Goal: Transaction & Acquisition: Purchase product/service

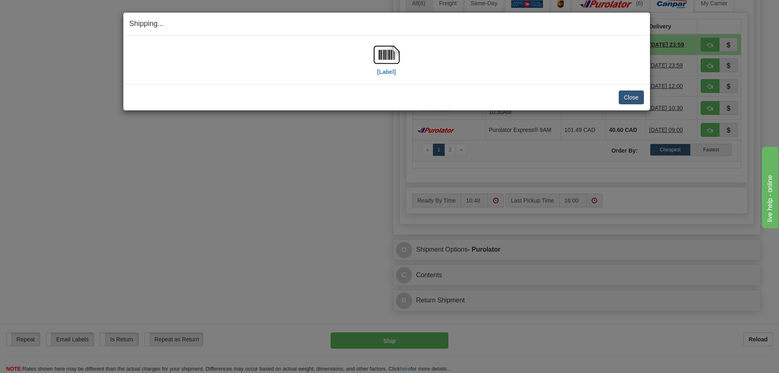
scroll to position [446, 0]
click at [628, 97] on button "Close" at bounding box center [631, 97] width 25 height 14
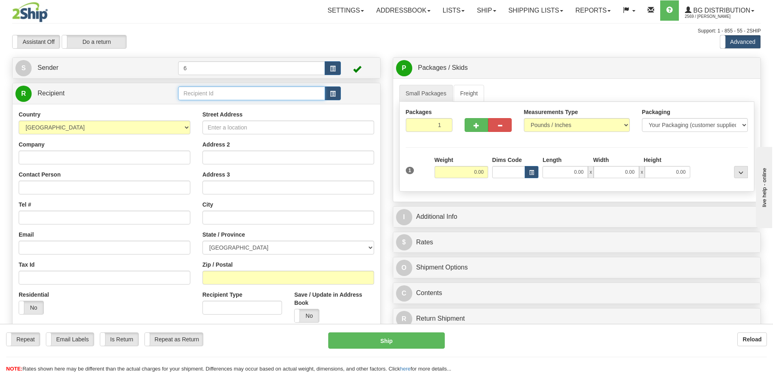
click at [204, 96] on input "text" at bounding box center [251, 93] width 147 height 14
click at [243, 103] on div "41007" at bounding box center [249, 107] width 139 height 9
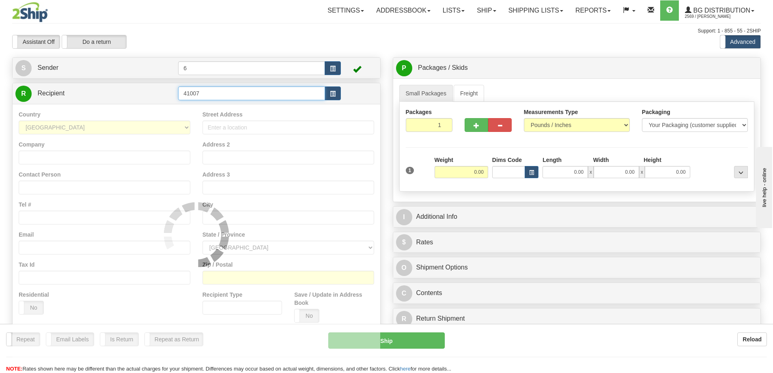
type input "41007"
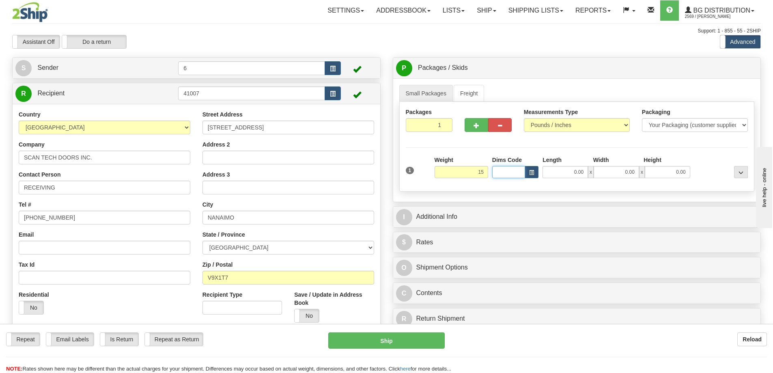
type input "15.00"
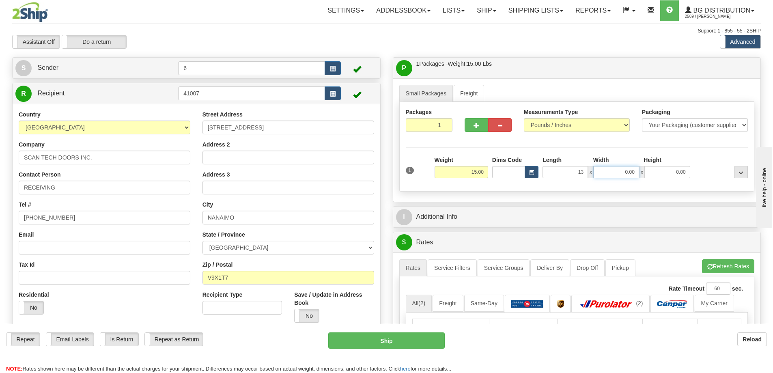
type input "13.00"
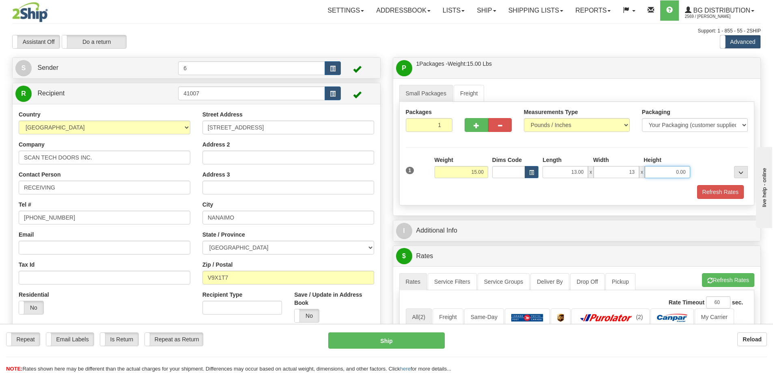
type input "13.00"
click at [679, 175] on input "0.00" at bounding box center [666, 172] width 45 height 12
type input "7.00"
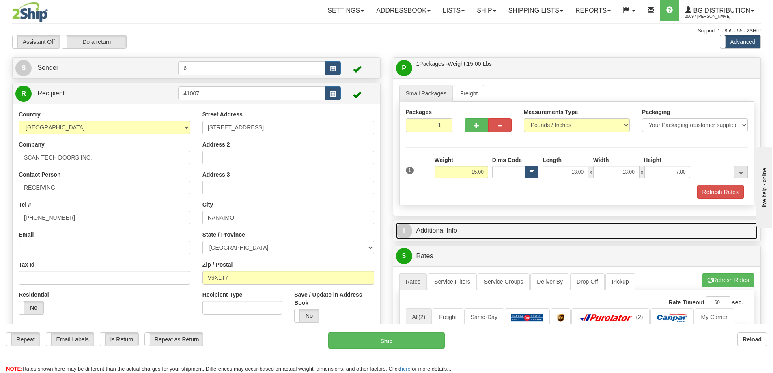
click at [510, 232] on link "I Additional Info" at bounding box center [577, 230] width 362 height 17
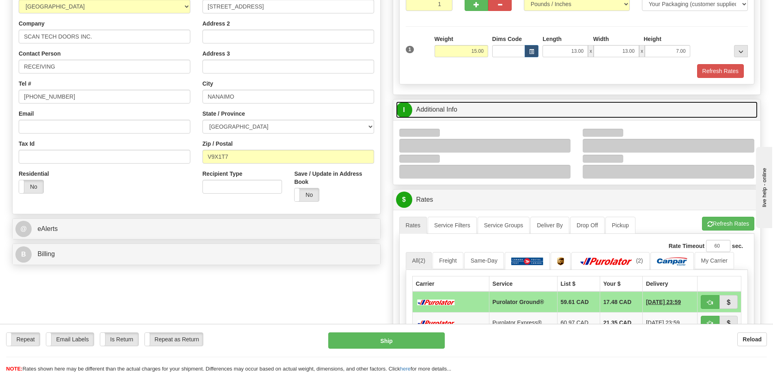
scroll to position [122, 0]
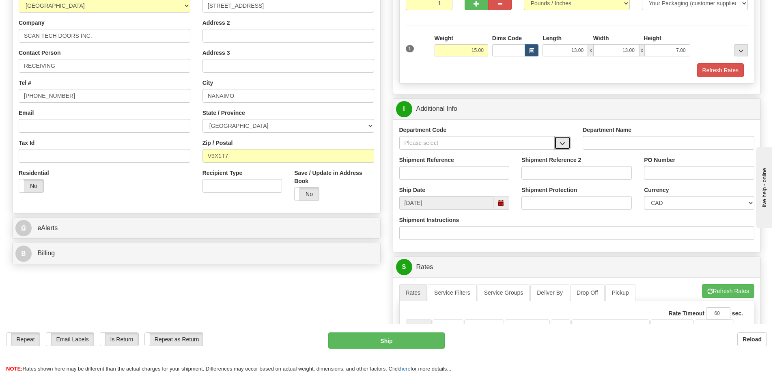
click at [564, 145] on span "button" at bounding box center [562, 143] width 6 height 5
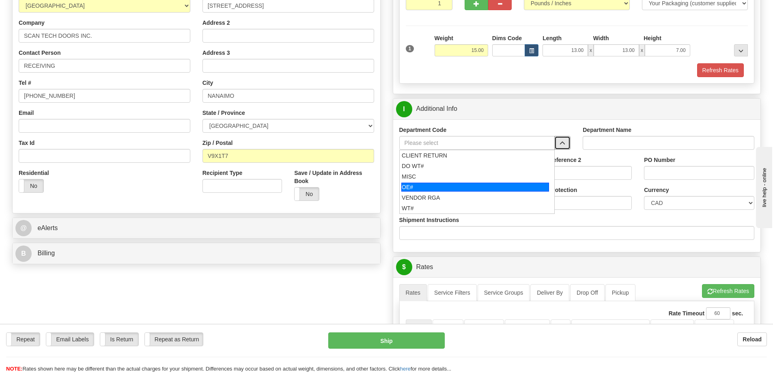
click at [484, 188] on div "OE#" at bounding box center [475, 187] width 148 height 9
type input "OE#"
type input "ORDERS"
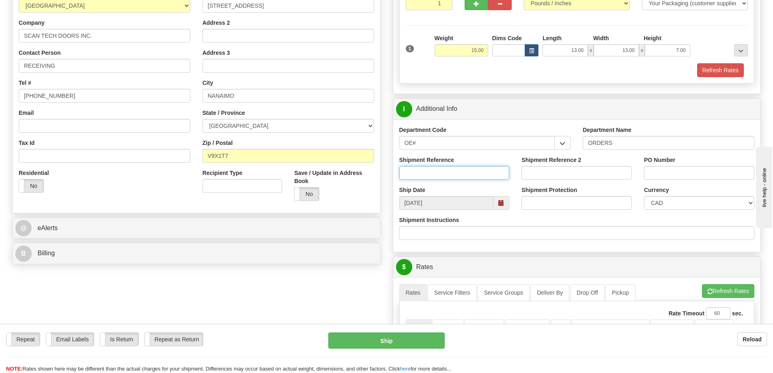
click at [483, 177] on input "Shipment Reference" at bounding box center [454, 173] width 110 height 14
type input "60031830-00"
click at [685, 177] on input "PO Number" at bounding box center [699, 173] width 110 height 14
type input "82225"
drag, startPoint x: 675, startPoint y: 174, endPoint x: 640, endPoint y: 174, distance: 35.7
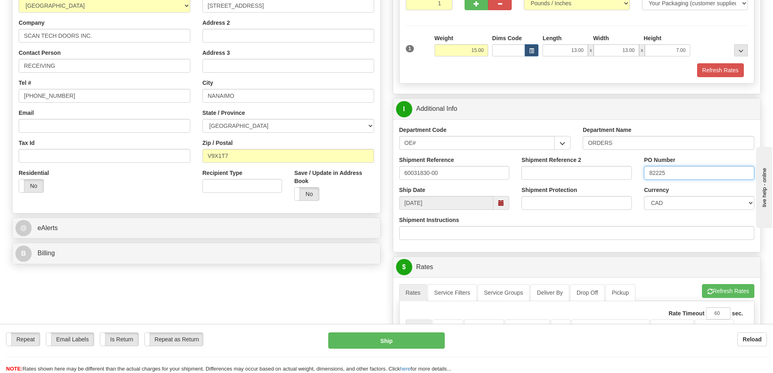
click at [641, 174] on div "PO Number 82225" at bounding box center [699, 171] width 122 height 30
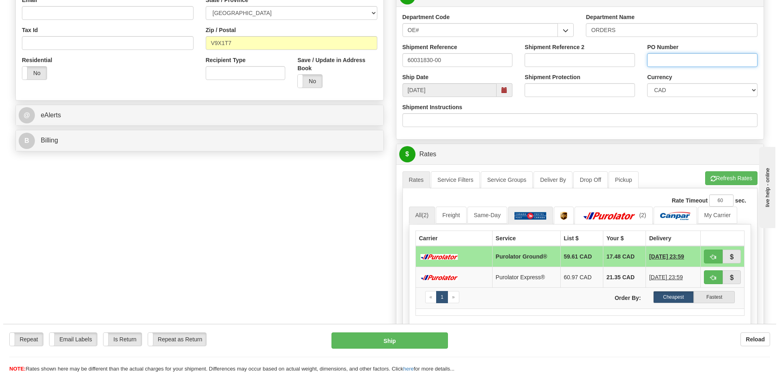
scroll to position [243, 0]
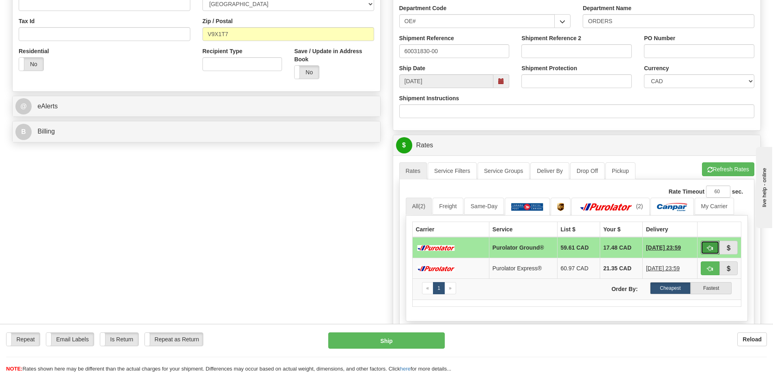
click at [709, 250] on span "button" at bounding box center [710, 247] width 6 height 5
type input "260"
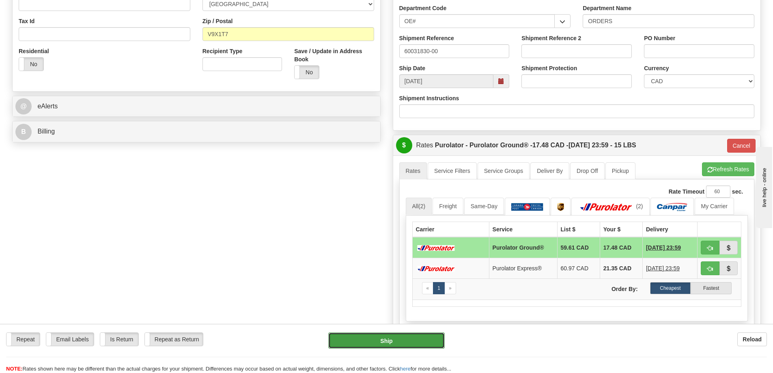
click at [398, 339] on button "Ship" at bounding box center [386, 340] width 116 height 16
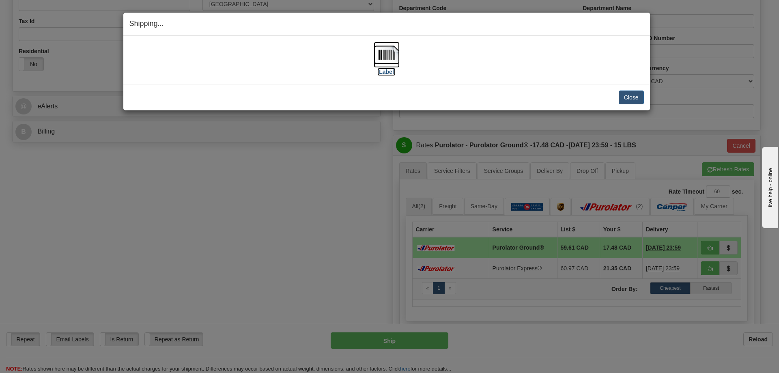
click at [385, 52] on img at bounding box center [387, 55] width 26 height 26
click at [628, 94] on button "Close" at bounding box center [631, 97] width 25 height 14
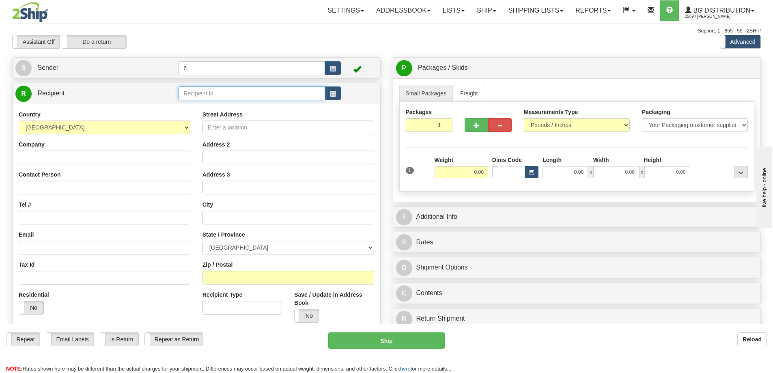
click at [238, 97] on input "text" at bounding box center [251, 93] width 147 height 14
click at [250, 106] on div "43034" at bounding box center [249, 107] width 139 height 9
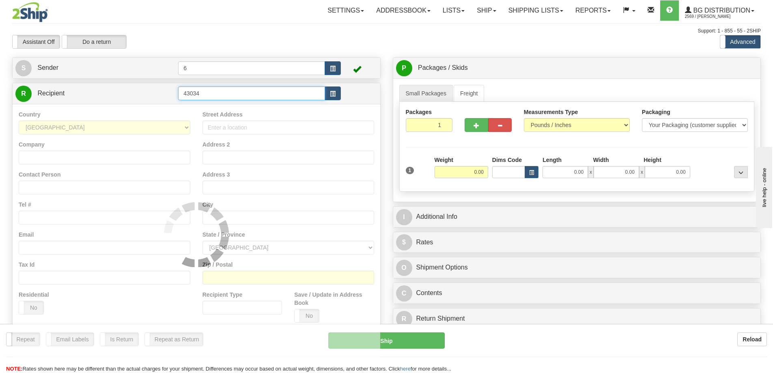
type input "43034"
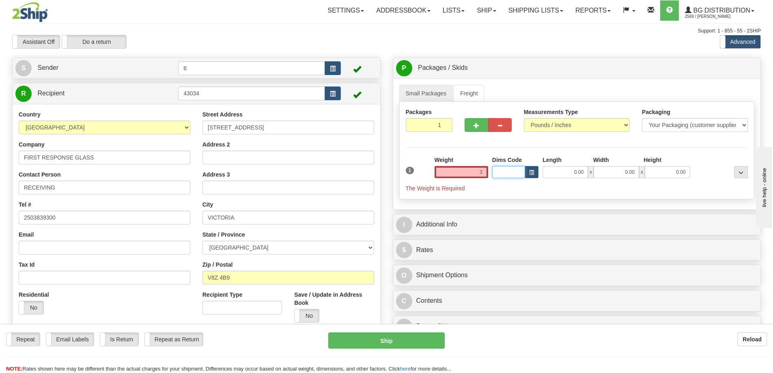
type input "3.00"
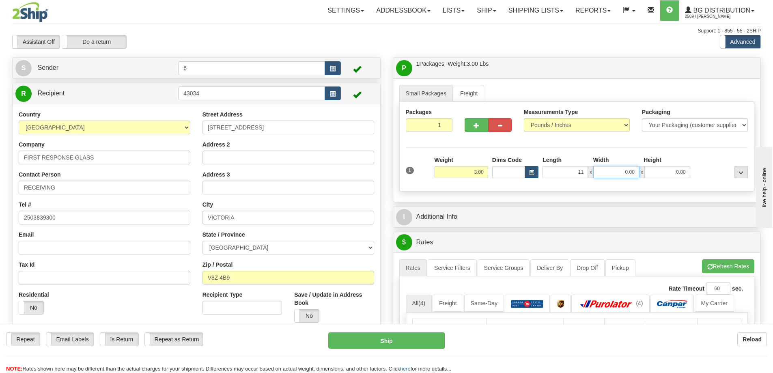
type input "11.00"
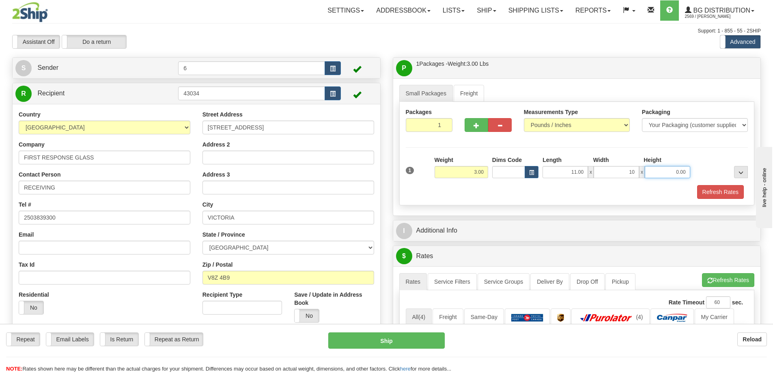
type input "10.00"
type input "7.00"
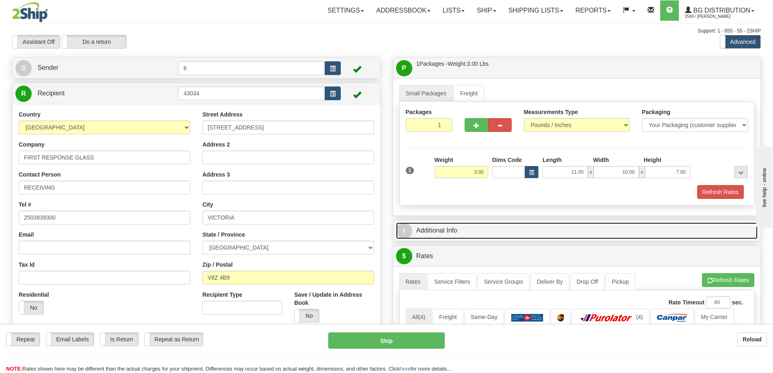
click at [440, 229] on link "I Additional Info" at bounding box center [577, 230] width 362 height 17
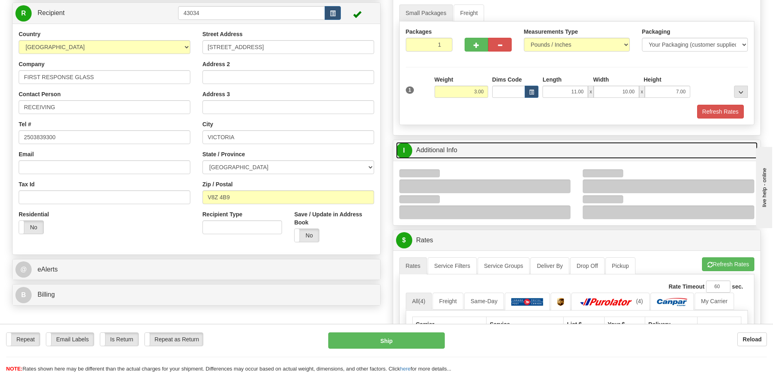
scroll to position [81, 0]
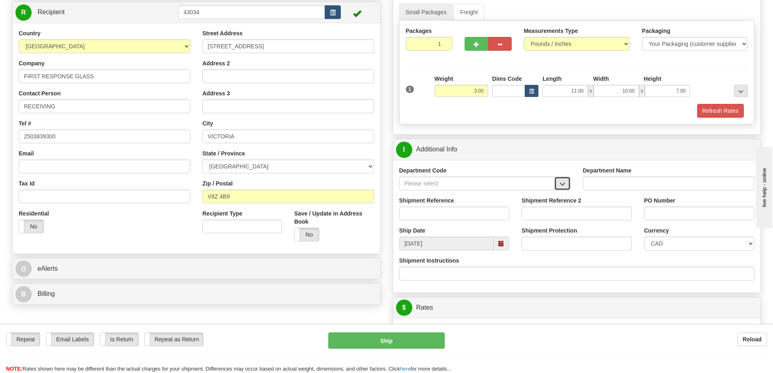
click at [563, 181] on button "button" at bounding box center [562, 183] width 16 height 14
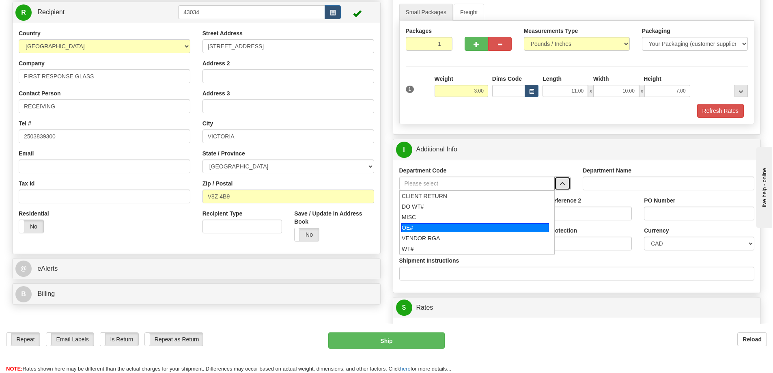
click at [469, 229] on div "OE#" at bounding box center [475, 227] width 148 height 9
type input "OE#"
type input "ORDERS"
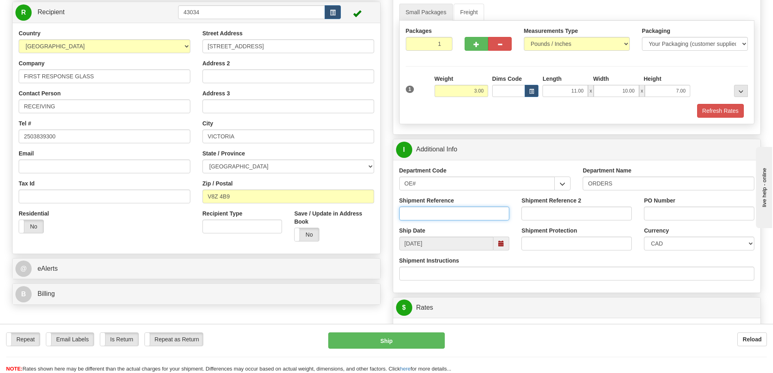
click at [466, 215] on input "Shipment Reference" at bounding box center [454, 213] width 110 height 14
type input "6"
click at [476, 88] on input "3.00" at bounding box center [461, 91] width 54 height 12
click at [477, 90] on input "3.00" at bounding box center [461, 91] width 54 height 12
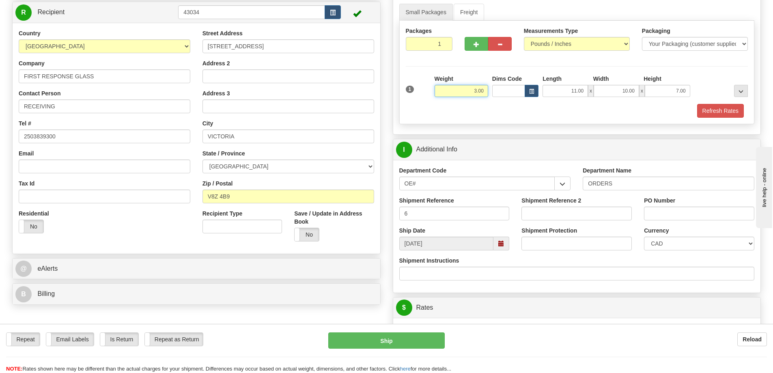
click at [477, 90] on input "3.00" at bounding box center [461, 91] width 54 height 12
type input "1.00"
type input "7.00"
type input "3.00"
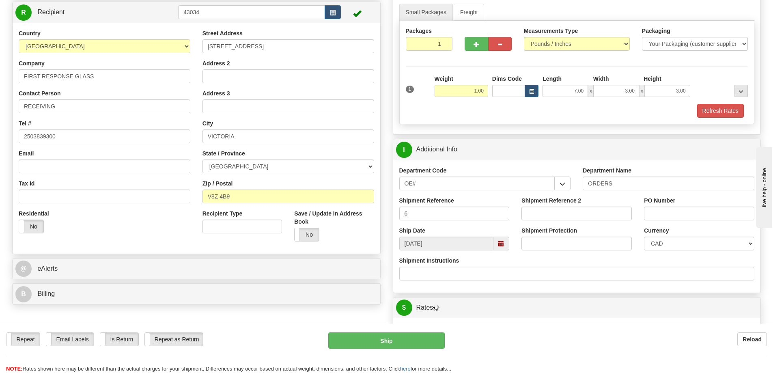
click at [591, 124] on div "Packages 1 1 Measurements Type" at bounding box center [576, 72] width 355 height 103
click at [472, 216] on input "6" at bounding box center [454, 213] width 110 height 14
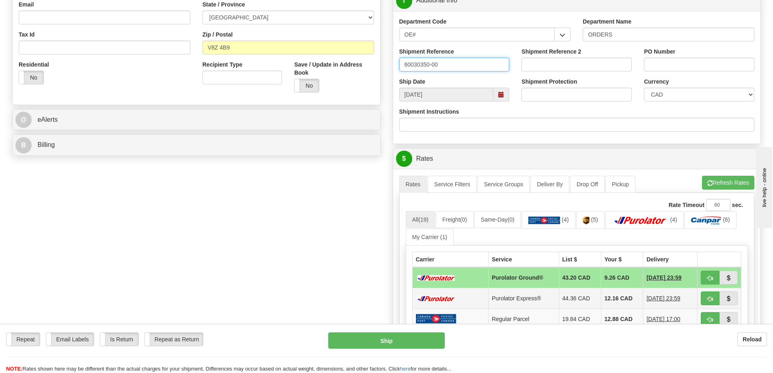
scroll to position [284, 0]
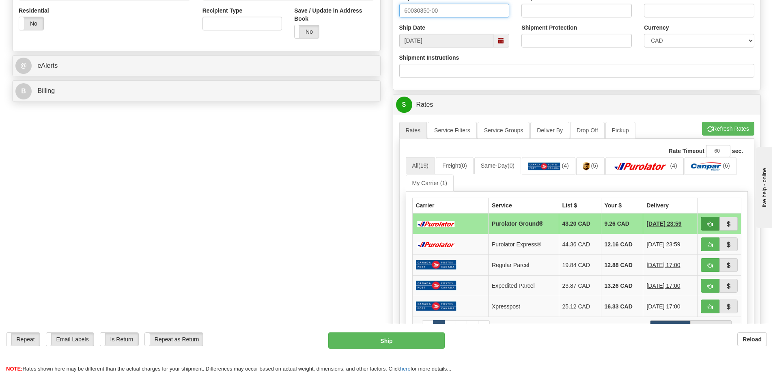
type input "60030350-00"
click at [712, 226] on span "button" at bounding box center [710, 223] width 6 height 5
type input "260"
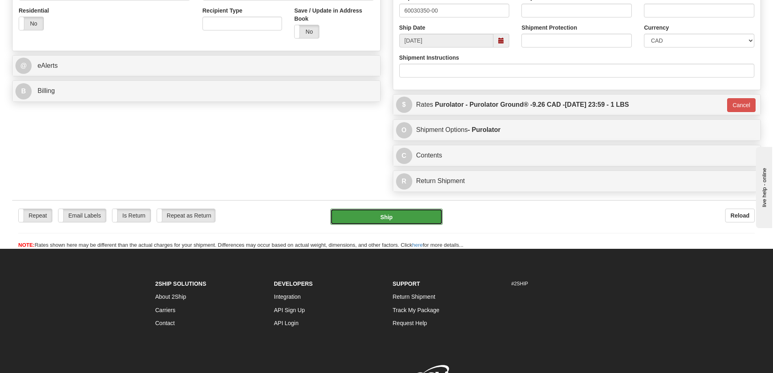
click at [365, 219] on button "Ship" at bounding box center [386, 216] width 112 height 16
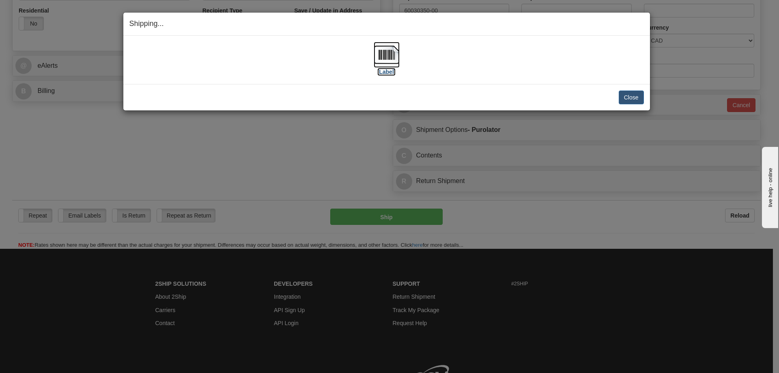
click at [378, 53] on img at bounding box center [387, 55] width 26 height 26
click at [624, 94] on button "Close" at bounding box center [631, 97] width 25 height 14
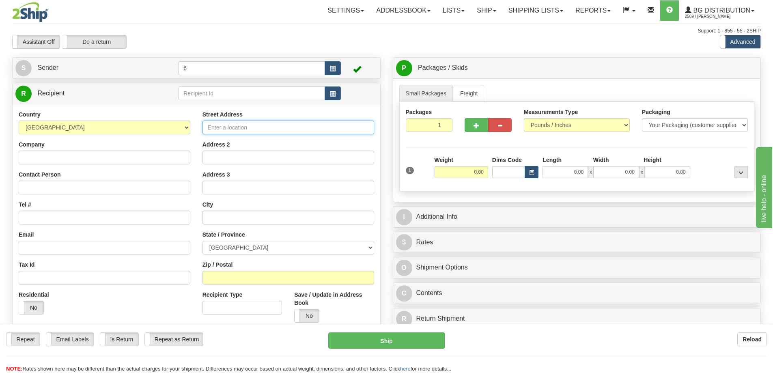
click at [307, 132] on input "Street Address" at bounding box center [288, 127] width 172 height 14
type input "45028"
drag, startPoint x: 236, startPoint y: 130, endPoint x: 182, endPoint y: 125, distance: 54.2
click at [182, 125] on div "Country AFGHANISTAN ALAND ISLANDS ALBANIA ALGERIA AMERICAN SAMOA ANDORRA ANGOLA…" at bounding box center [196, 234] width 367 height 248
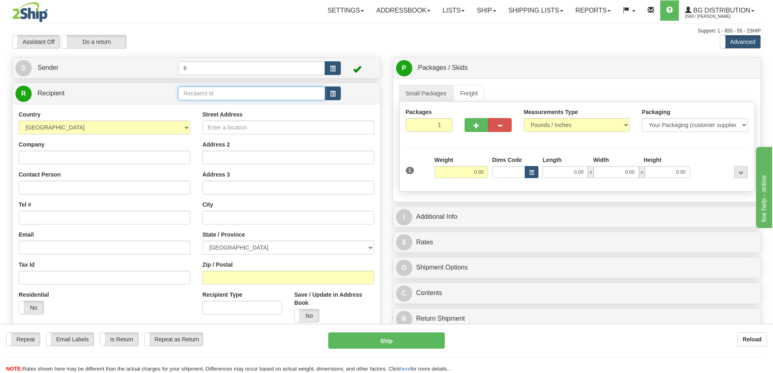
click at [201, 90] on input "text" at bounding box center [251, 93] width 147 height 14
paste input "45028"
click at [273, 107] on div "45028" at bounding box center [249, 107] width 139 height 9
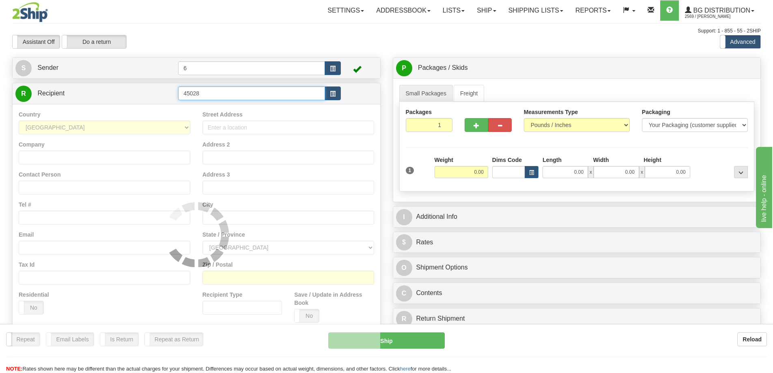
type input "45028"
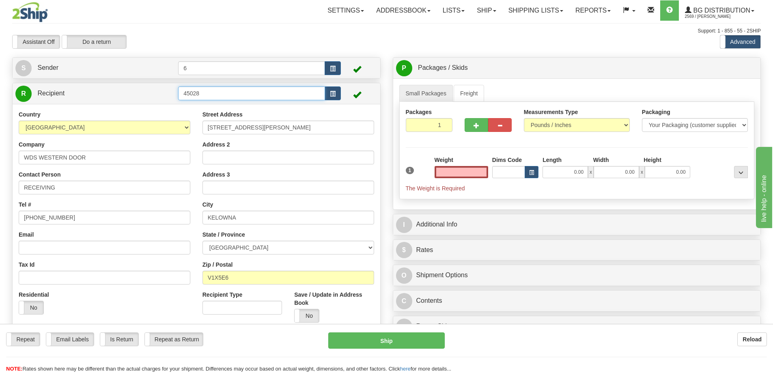
type input "0.00"
click at [216, 92] on input "45028" at bounding box center [251, 93] width 147 height 14
click at [216, 125] on div "45028 - PRH" at bounding box center [249, 128] width 139 height 9
type input "45028 - PRH"
type input "0.00"
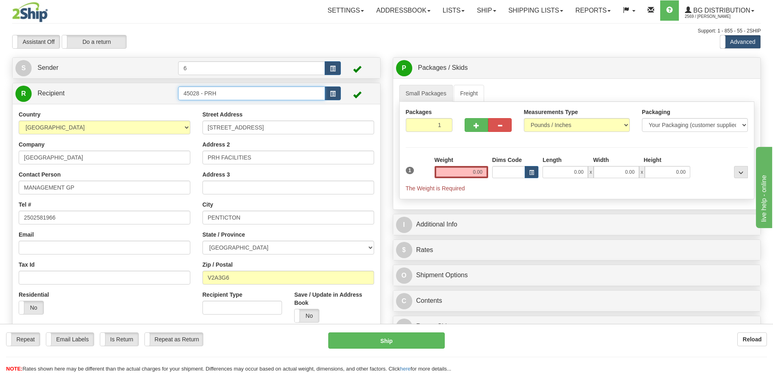
click at [243, 97] on input "45028 - PRH" at bounding box center [251, 93] width 147 height 14
type input "45028"
click button "Delete" at bounding box center [0, 0] width 0 height 0
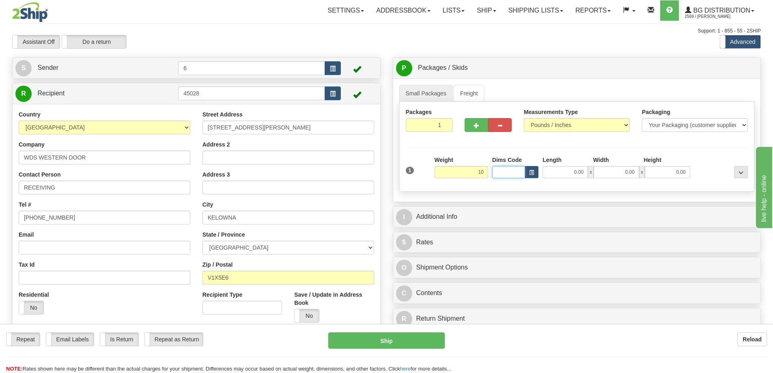
type input "10.00"
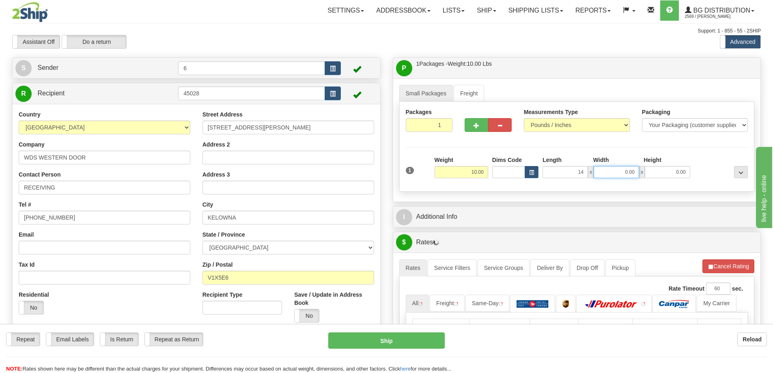
type input "14.00"
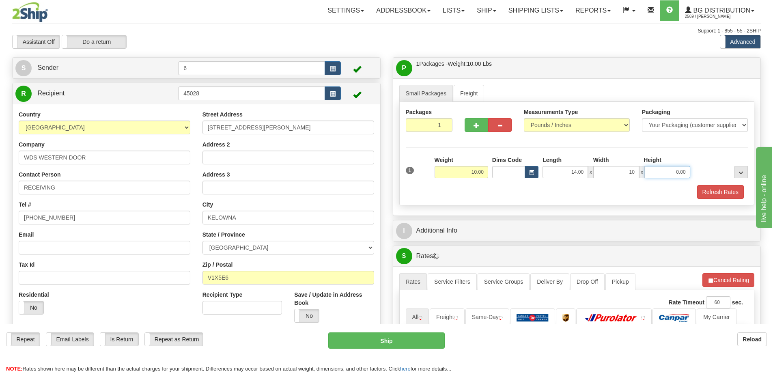
type input "10.00"
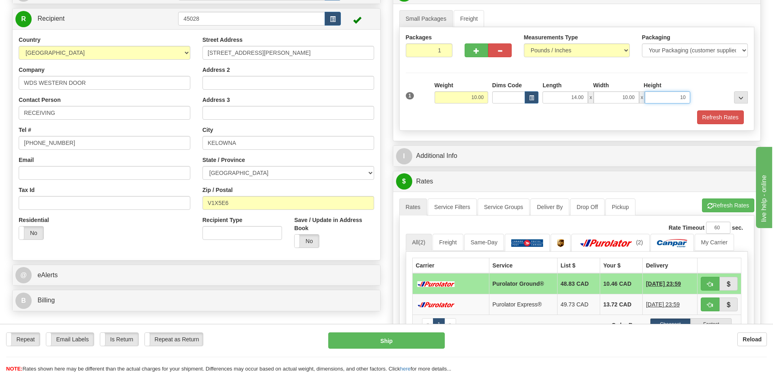
scroll to position [122, 0]
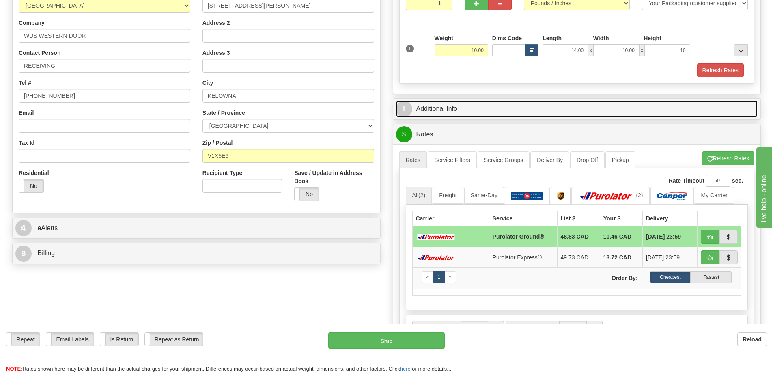
type input "10.00"
click at [434, 109] on link "I Additional Info" at bounding box center [577, 109] width 362 height 17
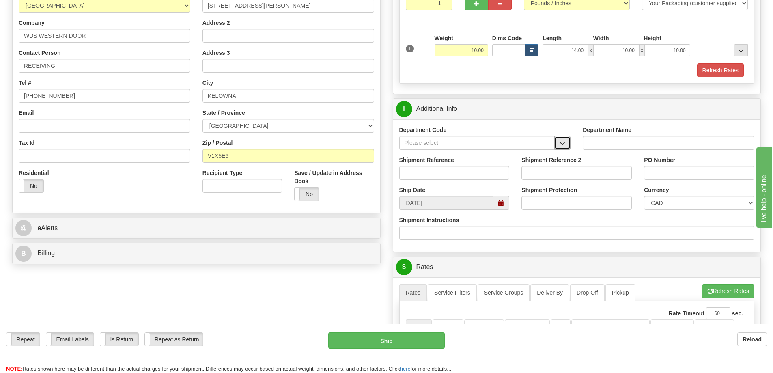
click at [566, 144] on button "button" at bounding box center [562, 143] width 16 height 14
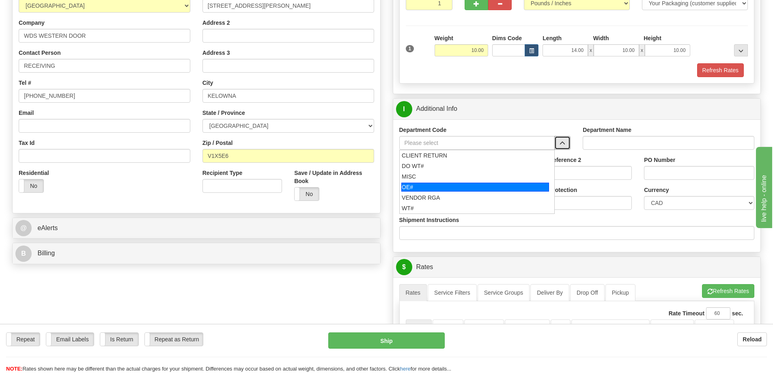
click at [505, 183] on div "OE#" at bounding box center [475, 187] width 148 height 9
type input "OE#"
type input "ORDERS"
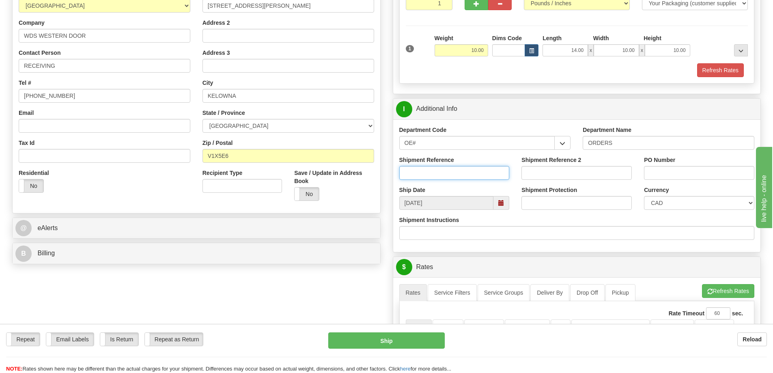
click at [492, 170] on input "Shipment Reference" at bounding box center [454, 173] width 110 height 14
type input "60031766-00"
type input "60031841-00"
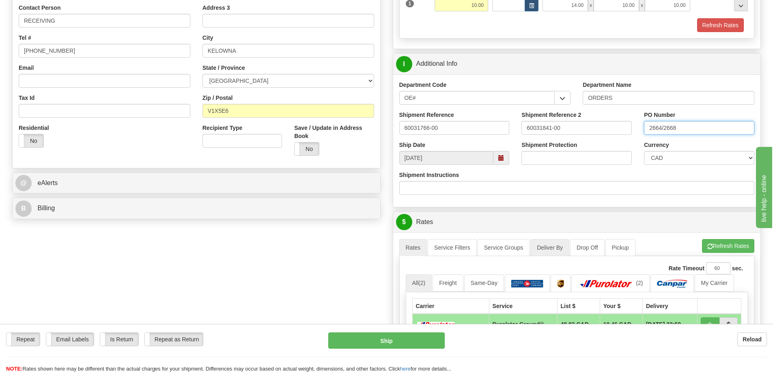
scroll to position [243, 0]
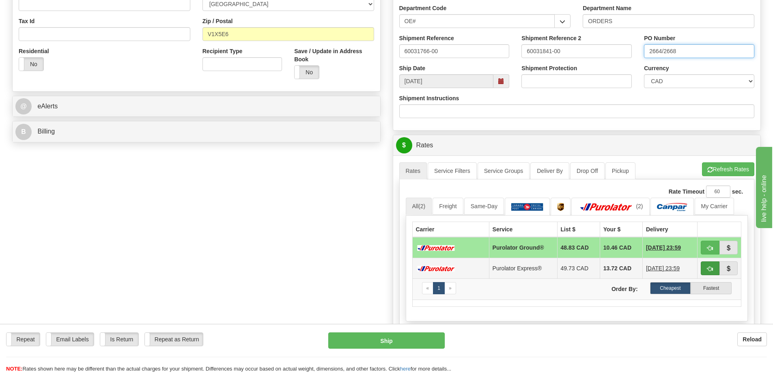
type input "2664/2668"
click at [709, 268] on span "button" at bounding box center [710, 268] width 6 height 5
type input "202"
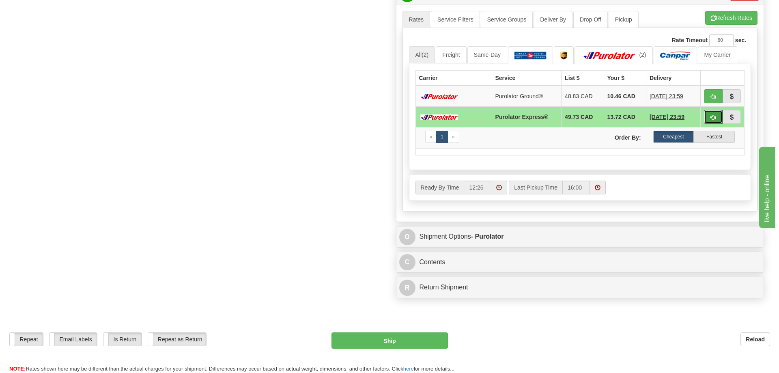
scroll to position [406, 0]
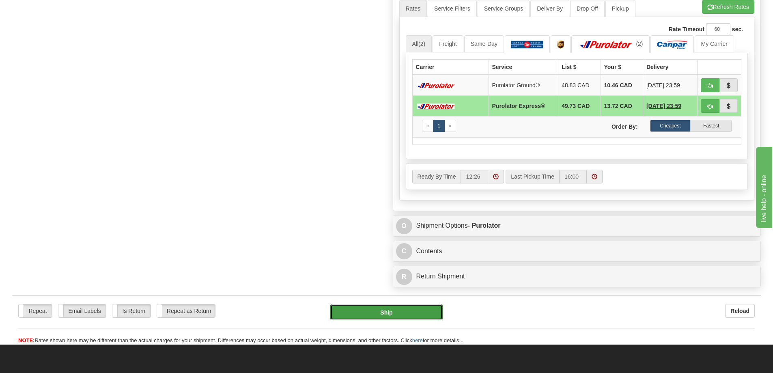
click at [379, 314] on button "Ship" at bounding box center [386, 312] width 112 height 16
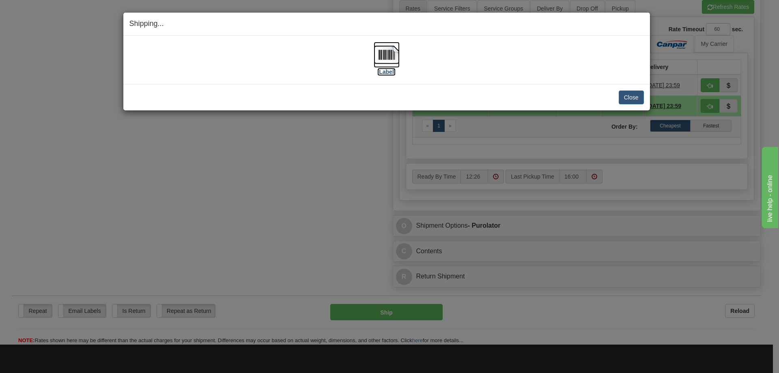
click at [385, 53] on img at bounding box center [387, 55] width 26 height 26
click at [630, 96] on button "Close" at bounding box center [631, 97] width 25 height 14
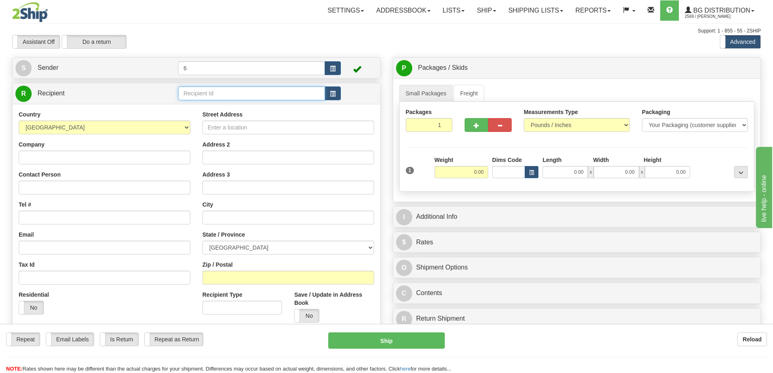
click at [219, 99] on input "text" at bounding box center [251, 93] width 147 height 14
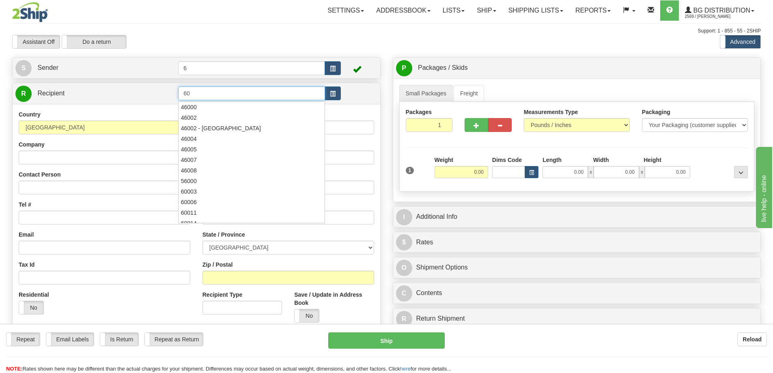
type input "6"
type input "44022"
click button "Delete" at bounding box center [0, 0] width 0 height 0
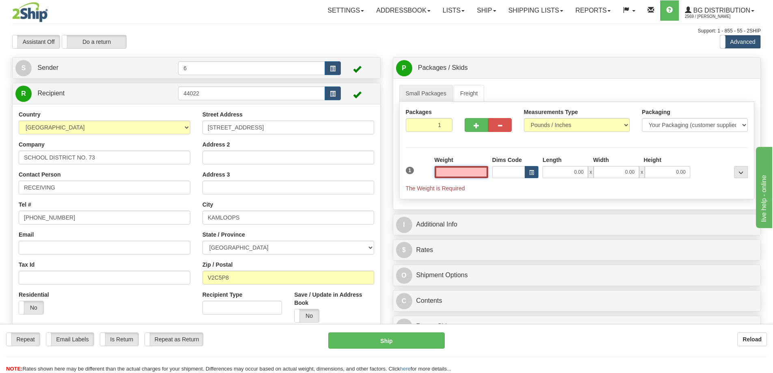
click at [479, 174] on input "text" at bounding box center [461, 172] width 54 height 12
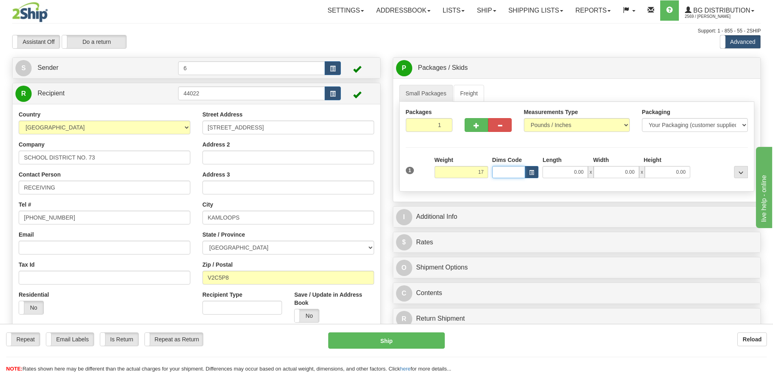
type input "17.00"
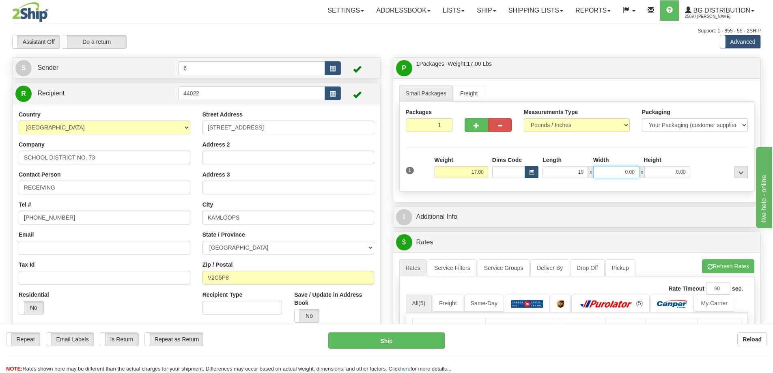
type input "19.00"
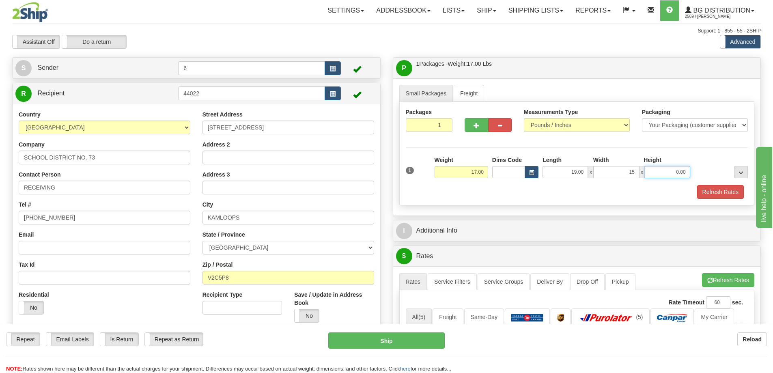
type input "15.00"
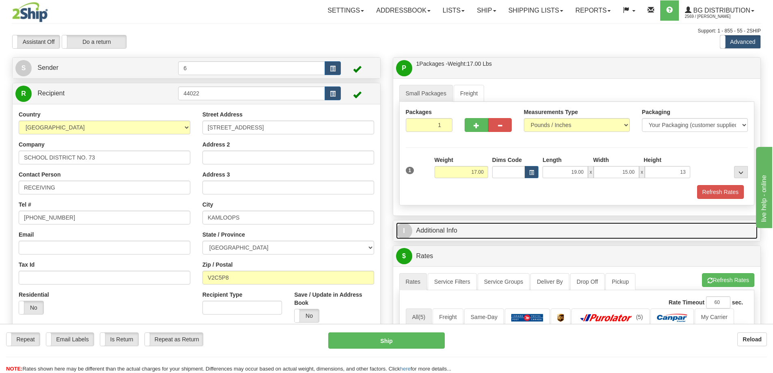
type input "13.00"
click at [456, 224] on link "I Additional Info" at bounding box center [577, 230] width 362 height 17
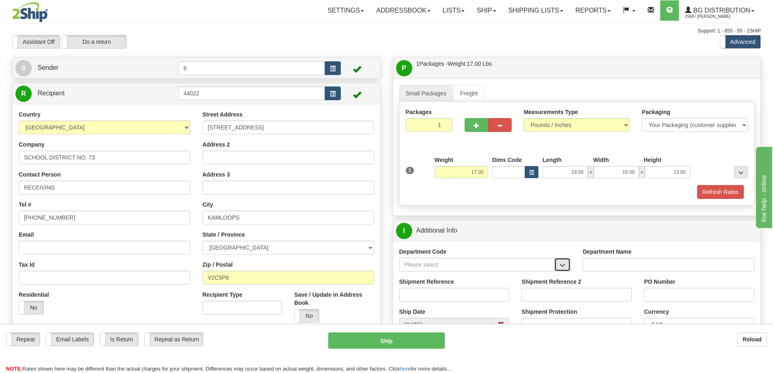
drag, startPoint x: 562, startPoint y: 271, endPoint x: 527, endPoint y: 264, distance: 35.5
click at [563, 270] on button "button" at bounding box center [562, 265] width 16 height 14
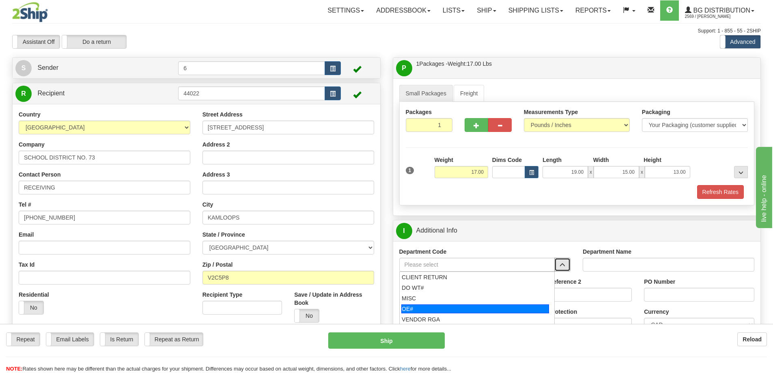
click at [456, 305] on div "OE#" at bounding box center [475, 308] width 148 height 9
type input "OE#"
type input "ORDERS"
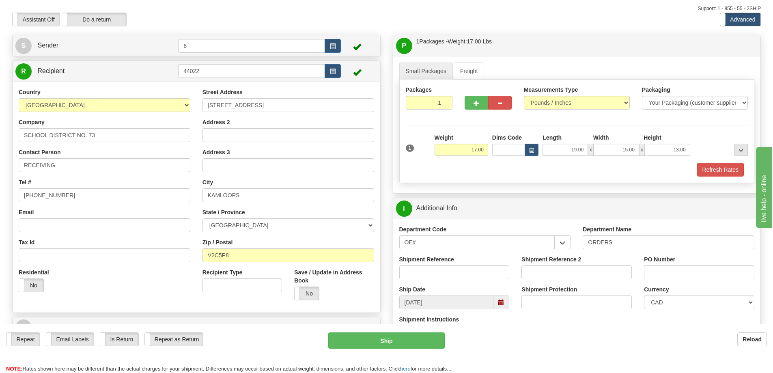
scroll to position [41, 0]
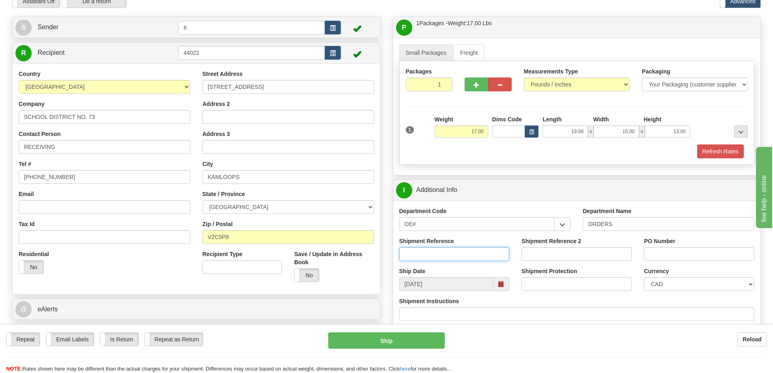
click at [463, 258] on input "Shipment Reference" at bounding box center [454, 254] width 110 height 14
type input "60029173-00"
click at [695, 255] on input "PO Number" at bounding box center [699, 254] width 110 height 14
type input "m"
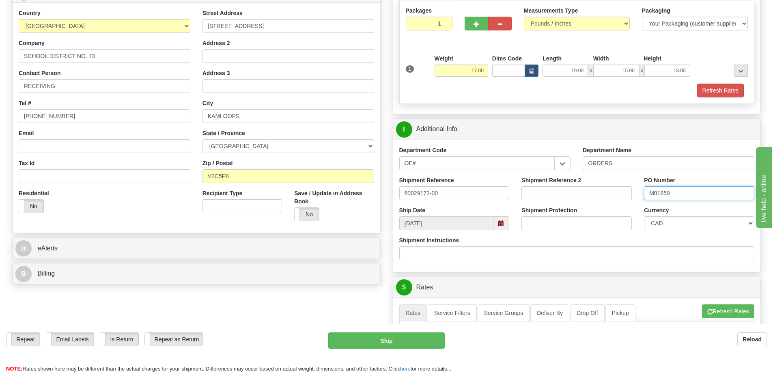
scroll to position [122, 0]
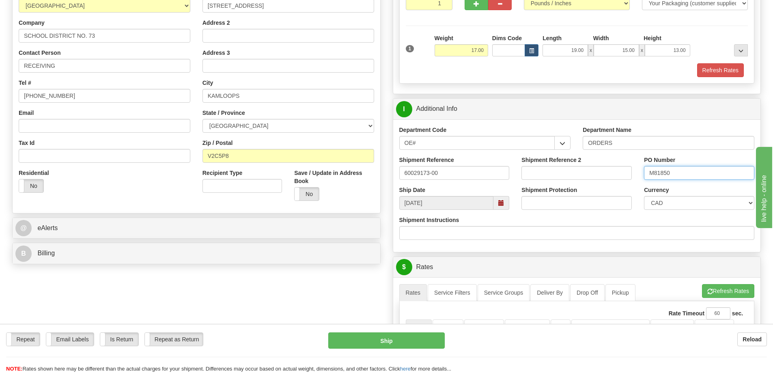
click at [657, 173] on input "M81850" at bounding box center [699, 173] width 110 height 14
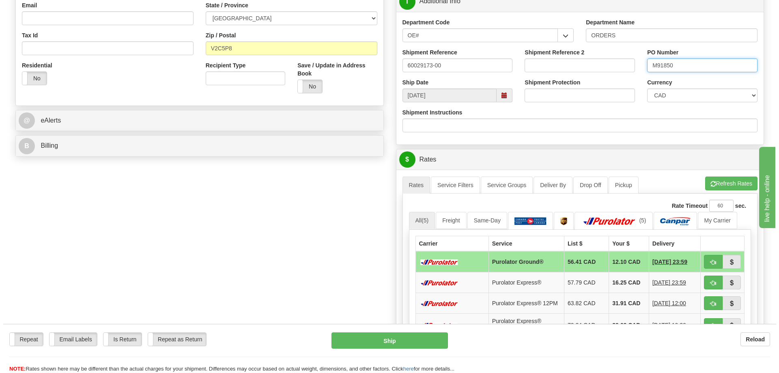
scroll to position [243, 0]
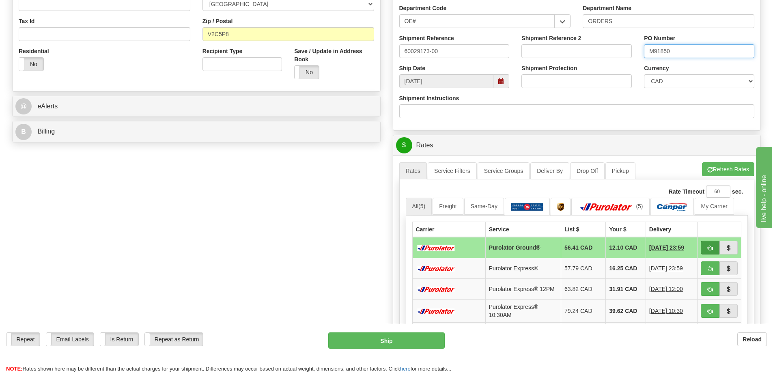
type input "M91850"
click at [716, 251] on button "button" at bounding box center [709, 248] width 19 height 14
type input "260"
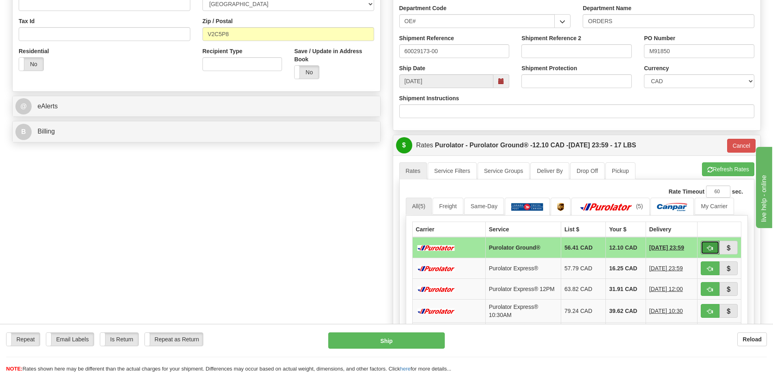
click at [711, 248] on span "button" at bounding box center [710, 247] width 6 height 5
click at [399, 339] on button "Ship" at bounding box center [386, 340] width 116 height 16
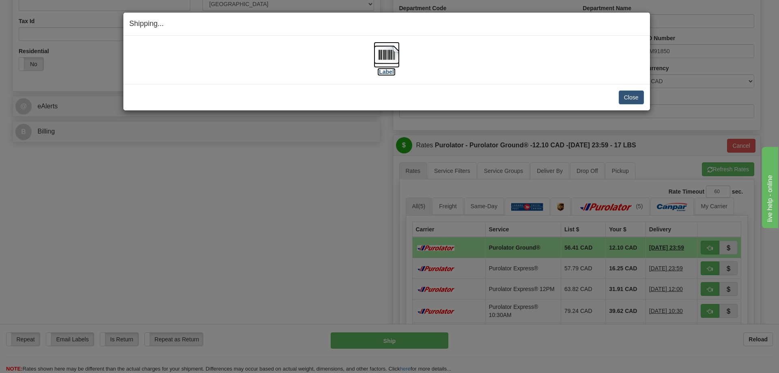
click at [389, 60] on img at bounding box center [387, 55] width 26 height 26
click at [628, 99] on button "Close" at bounding box center [631, 97] width 25 height 14
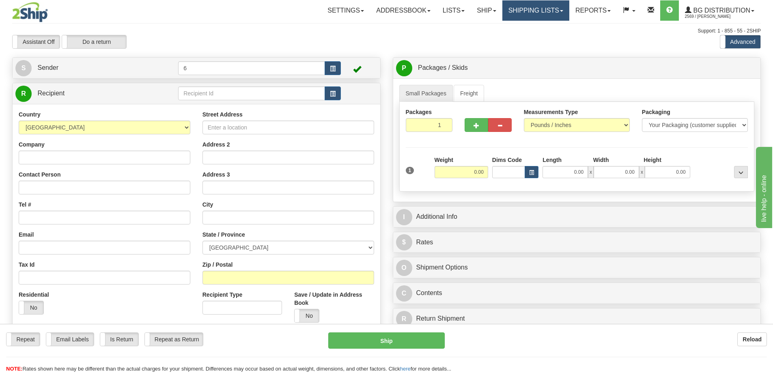
click at [514, 11] on link "Shipping lists" at bounding box center [535, 10] width 67 height 20
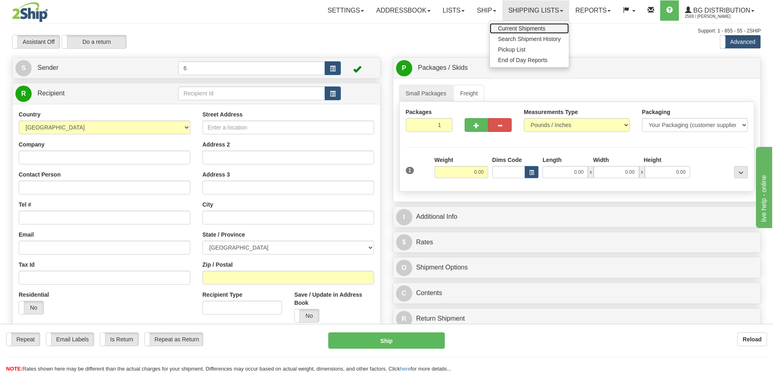
click at [535, 28] on span "Current Shipments" at bounding box center [521, 28] width 47 height 6
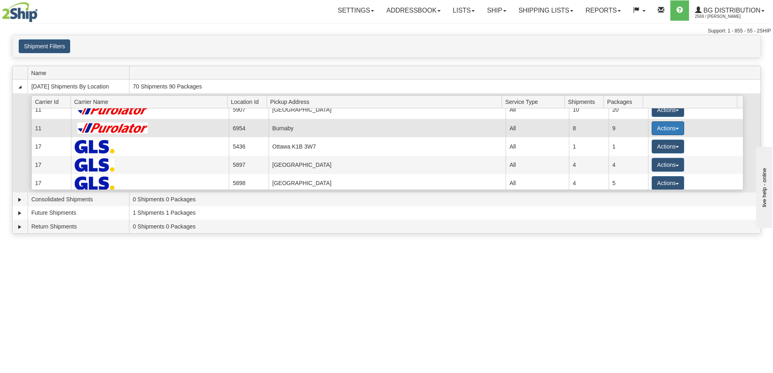
scroll to position [41, 0]
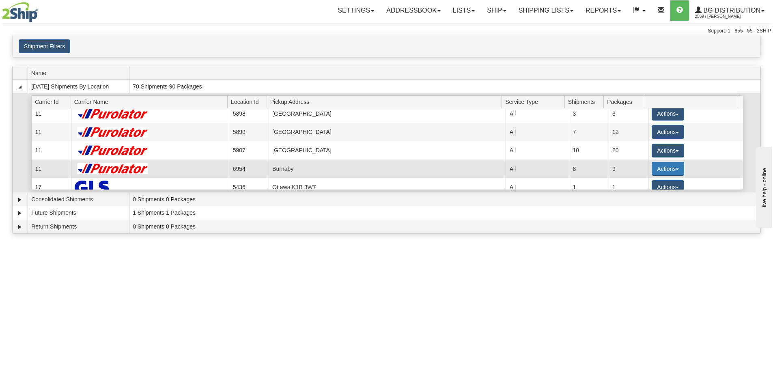
click at [668, 171] on button "Actions" at bounding box center [667, 169] width 32 height 14
click at [658, 185] on link "Details" at bounding box center [651, 184] width 65 height 11
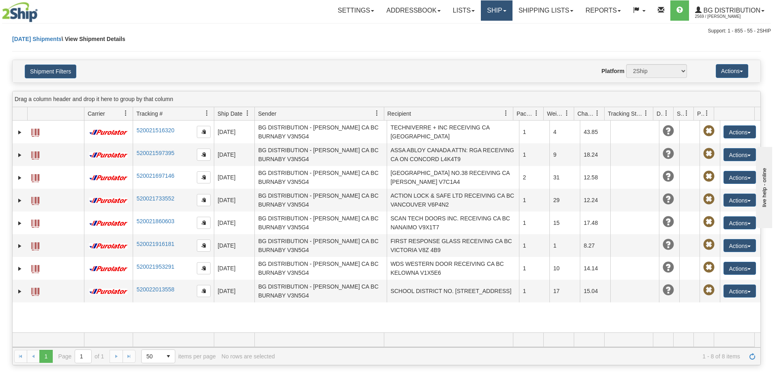
click at [486, 10] on link "Ship" at bounding box center [496, 10] width 31 height 20
click at [495, 29] on link "Ship Screen" at bounding box center [480, 28] width 64 height 11
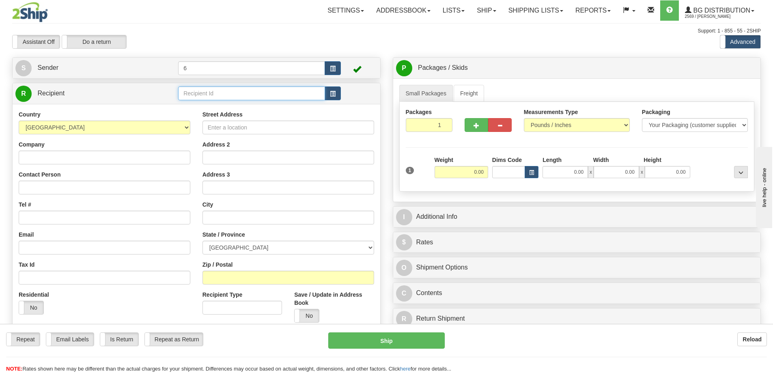
click at [248, 96] on input "text" at bounding box center [251, 93] width 147 height 14
click at [245, 115] on div "44006 - THUNDER" at bounding box center [249, 117] width 139 height 9
type input "44006 - THUNDER"
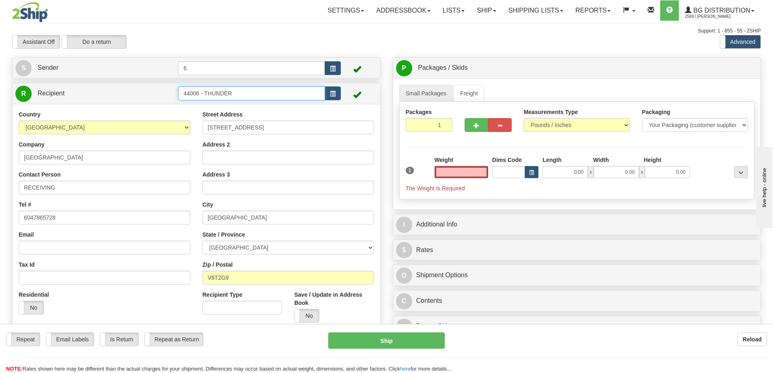
type input "0.00"
click at [246, 96] on input "44006 - THUNDER" at bounding box center [251, 93] width 147 height 14
click at [229, 116] on div "44006 - WARE" at bounding box center [249, 117] width 139 height 9
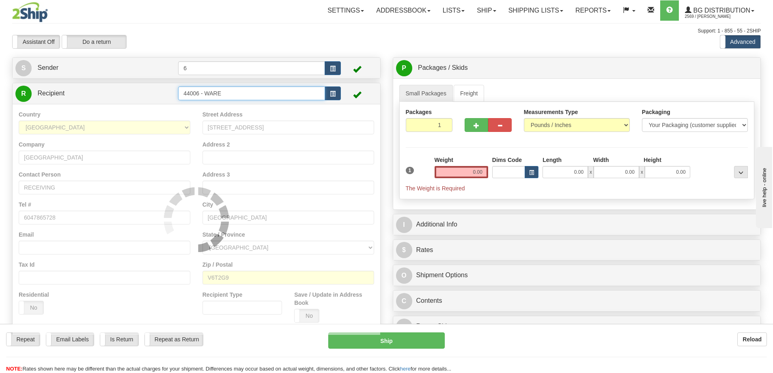
type input "44006 - WARE"
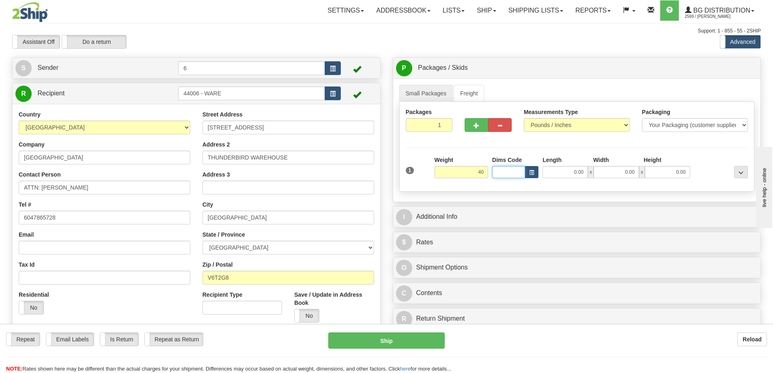
type input "40.00"
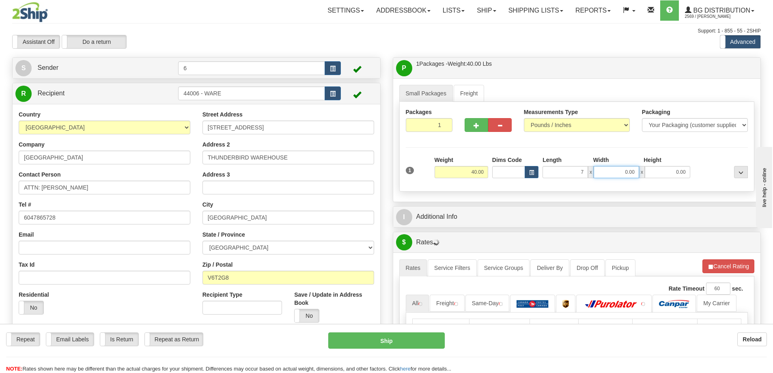
type input "7.00"
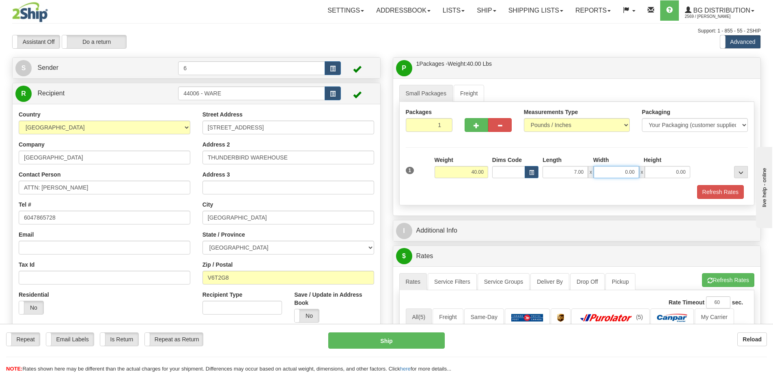
type input "7"
type input "7.00"
click at [580, 170] on input "7.00" at bounding box center [564, 172] width 45 height 12
click at [580, 168] on input "7.00" at bounding box center [564, 172] width 45 height 12
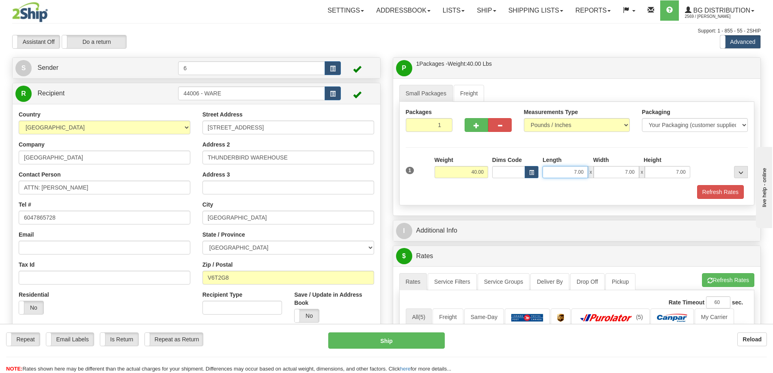
click at [580, 168] on input "7.00" at bounding box center [564, 172] width 45 height 12
click button "Delete" at bounding box center [0, 0] width 0 height 0
type input "40.00"
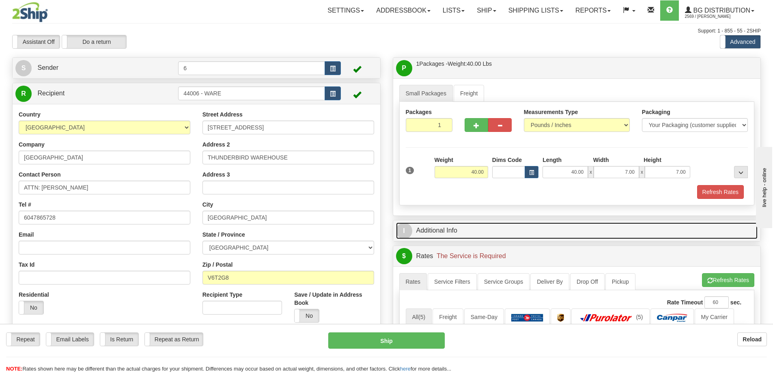
click at [523, 228] on link "I Additional Info" at bounding box center [577, 230] width 362 height 17
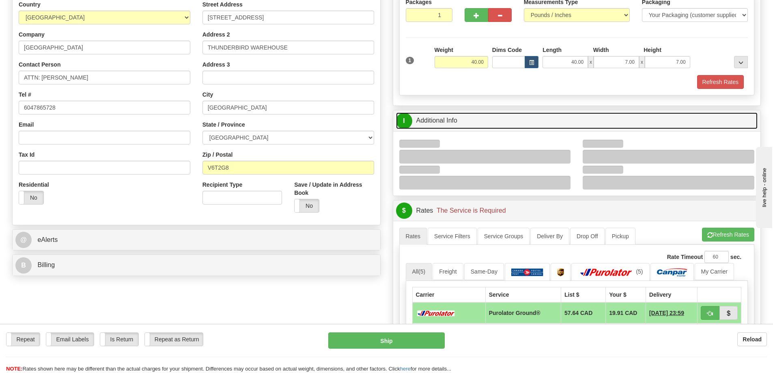
scroll to position [122, 0]
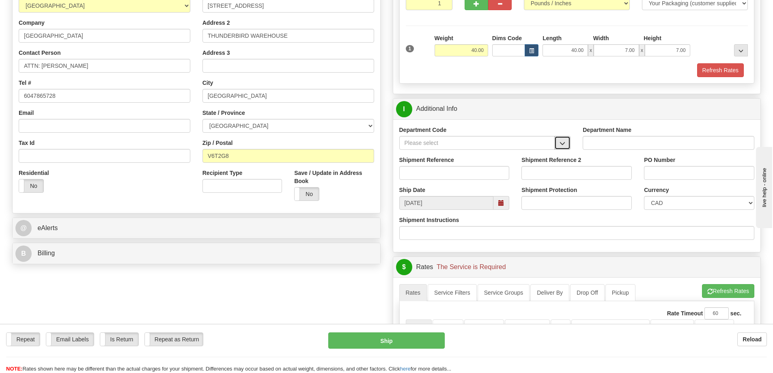
click at [563, 144] on span "button" at bounding box center [562, 143] width 6 height 5
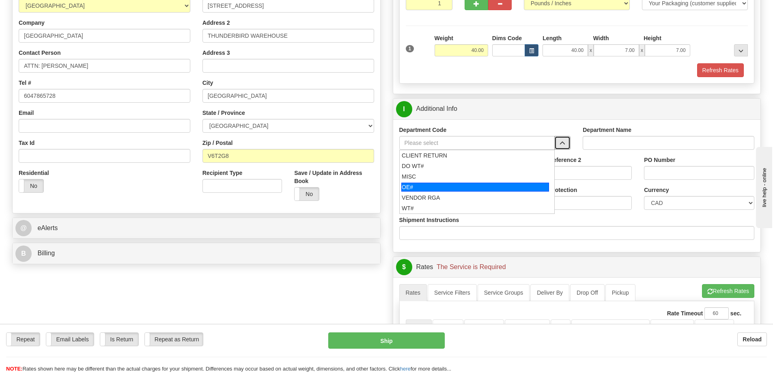
click at [533, 186] on div "OE#" at bounding box center [475, 187] width 148 height 9
type input "OE#"
type input "ORDERS"
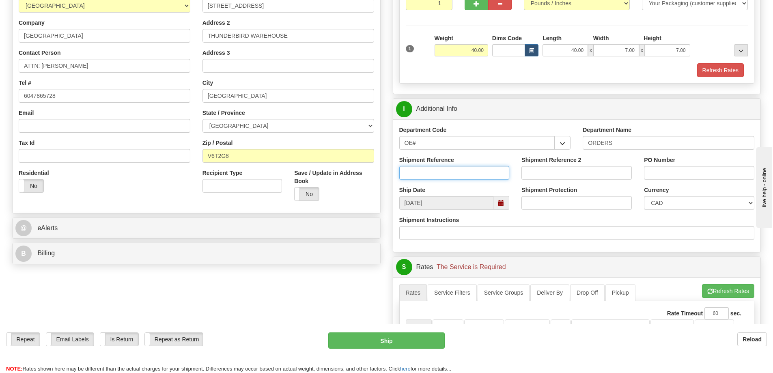
click at [493, 171] on input "Shipment Reference" at bounding box center [454, 173] width 110 height 14
type input "60031559-00"
type input "29113-01"
click at [661, 173] on input "PO Number" at bounding box center [699, 173] width 110 height 14
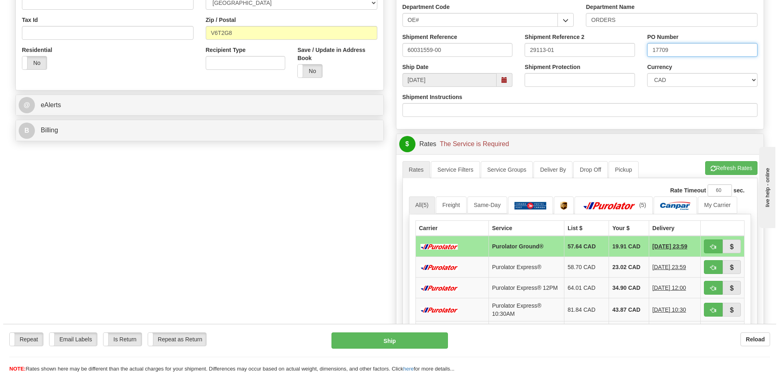
scroll to position [284, 0]
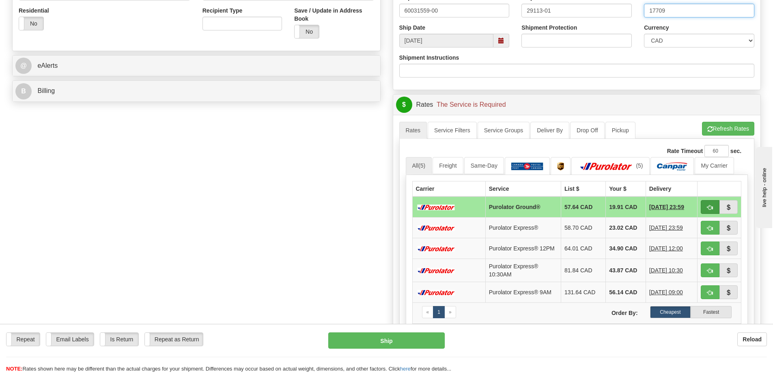
type input "17709"
click at [707, 206] on span "button" at bounding box center [710, 207] width 6 height 5
type input "260"
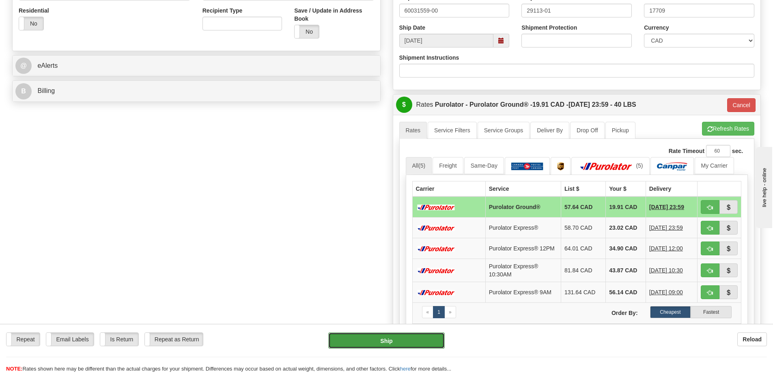
click at [425, 337] on button "Ship" at bounding box center [386, 340] width 116 height 16
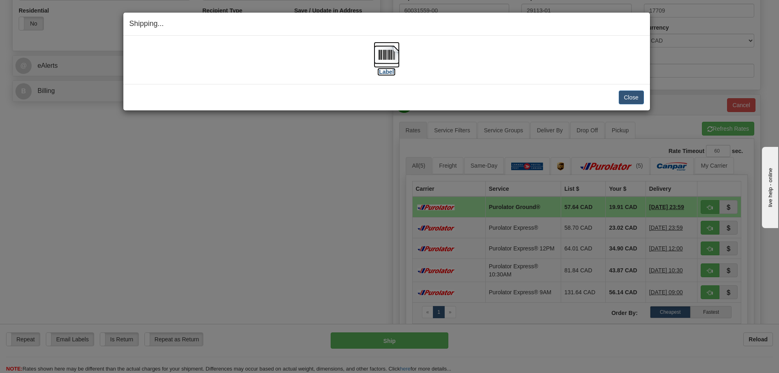
click at [396, 60] on img at bounding box center [387, 55] width 26 height 26
drag, startPoint x: 623, startPoint y: 96, endPoint x: 613, endPoint y: 92, distance: 10.9
click at [623, 96] on button "Close" at bounding box center [631, 97] width 25 height 14
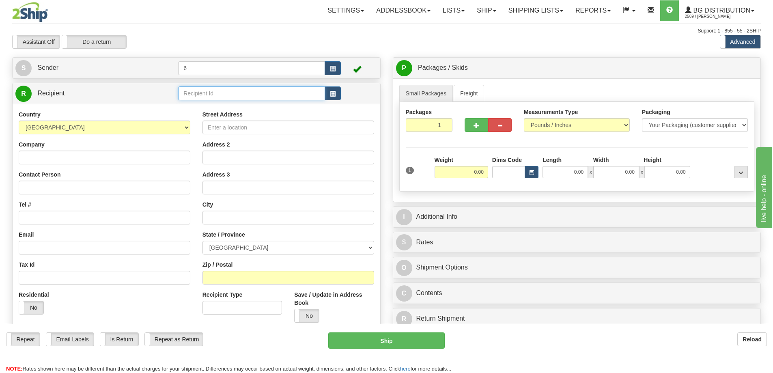
click at [221, 95] on input "text" at bounding box center [251, 93] width 147 height 14
click at [206, 103] on div "44001" at bounding box center [249, 107] width 139 height 9
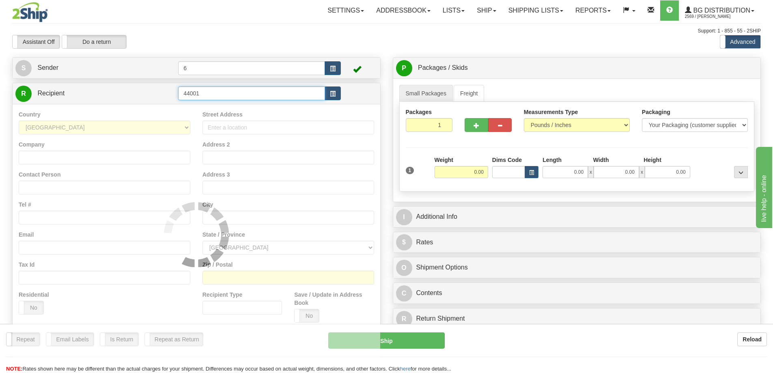
type input "44001"
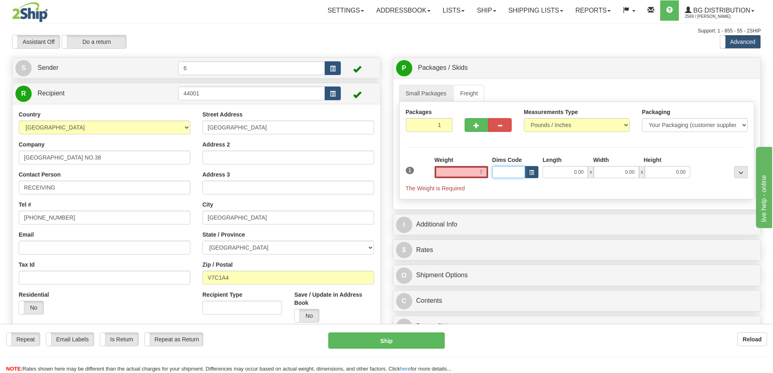
type input "7.00"
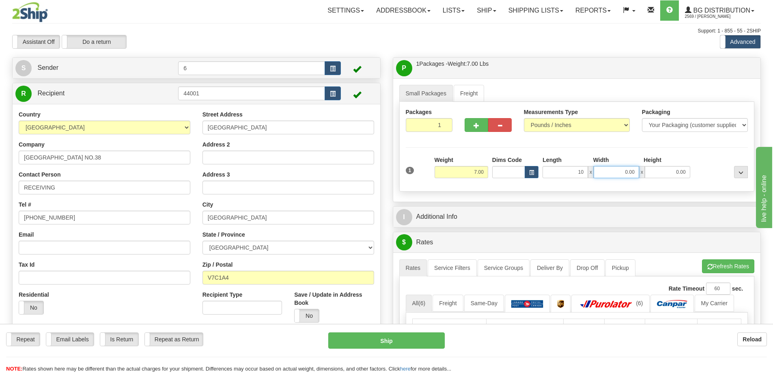
type input "10.00"
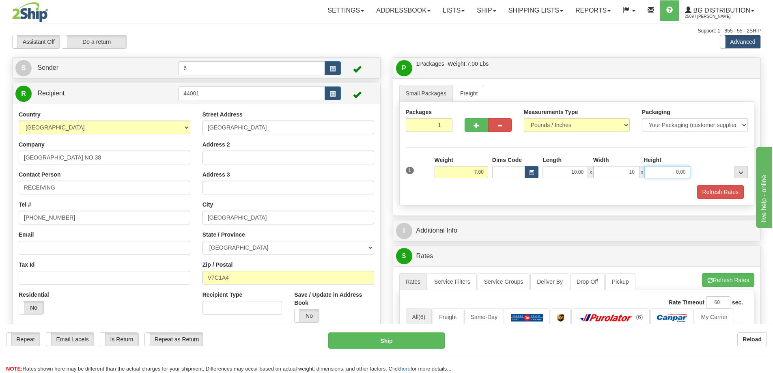
type input "10.00"
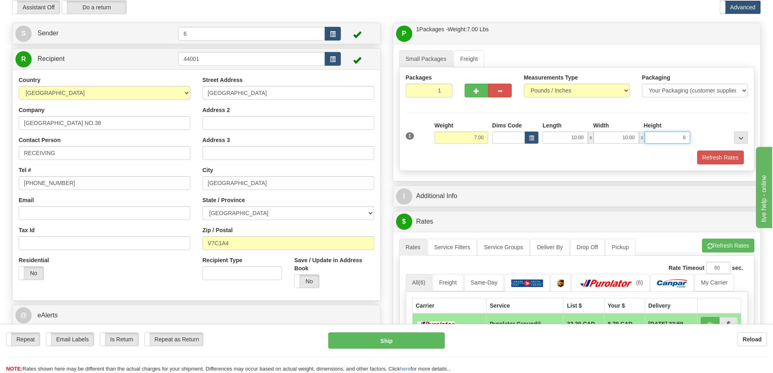
scroll to position [81, 0]
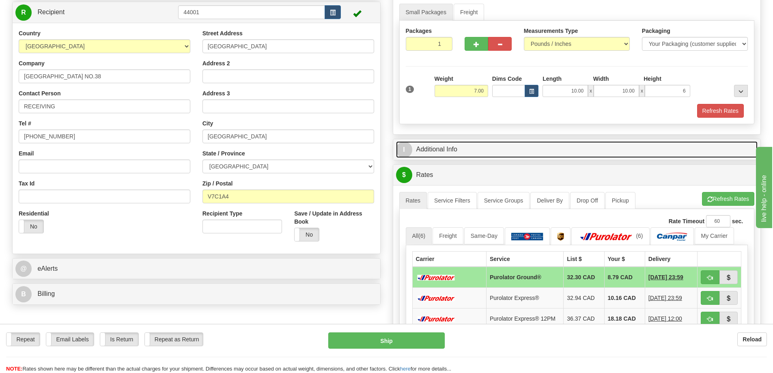
type input "6.00"
drag, startPoint x: 490, startPoint y: 153, endPoint x: 482, endPoint y: 150, distance: 8.0
click at [490, 152] on link "I Additional Info" at bounding box center [577, 149] width 362 height 17
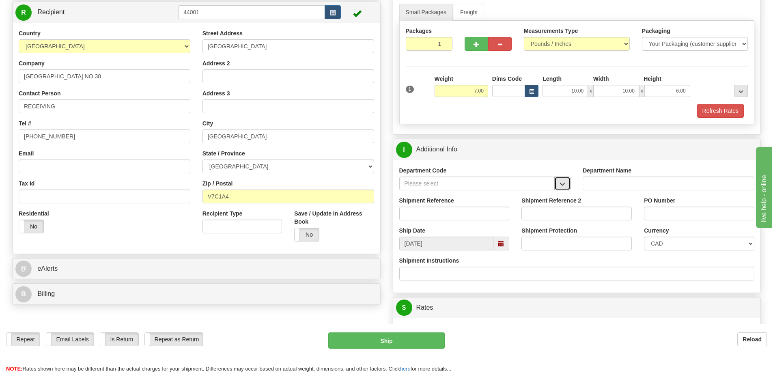
click at [557, 183] on button "button" at bounding box center [562, 183] width 16 height 14
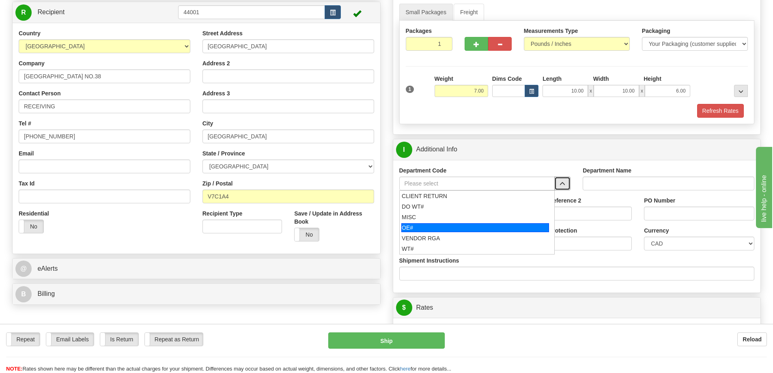
drag, startPoint x: 483, startPoint y: 230, endPoint x: 556, endPoint y: 212, distance: 74.7
click at [483, 230] on div "OE#" at bounding box center [475, 227] width 148 height 9
type input "OE#"
type input "ORDERS"
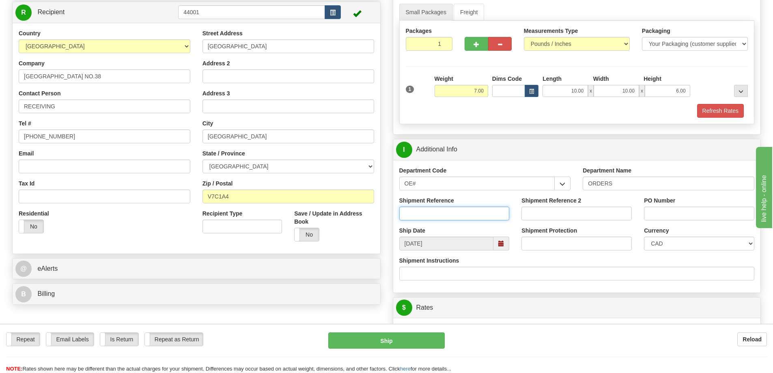
click at [477, 213] on input "Shipment Reference" at bounding box center [454, 213] width 110 height 14
type input "60031695"
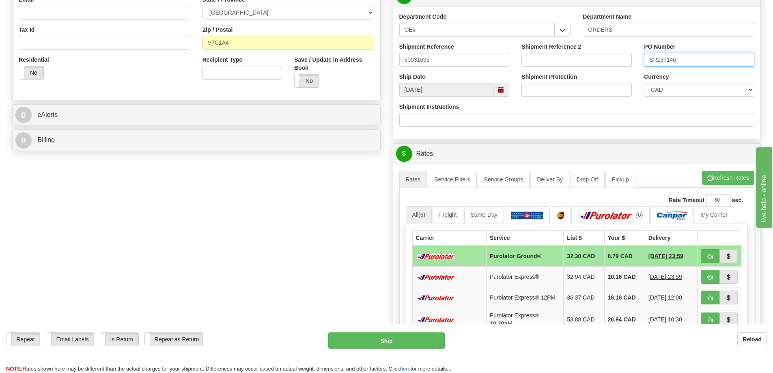
scroll to position [284, 0]
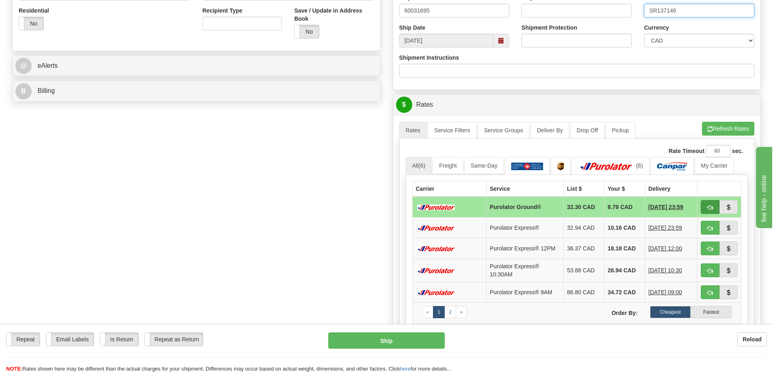
type input "SR137146"
click at [709, 208] on span "button" at bounding box center [710, 207] width 6 height 5
type input "260"
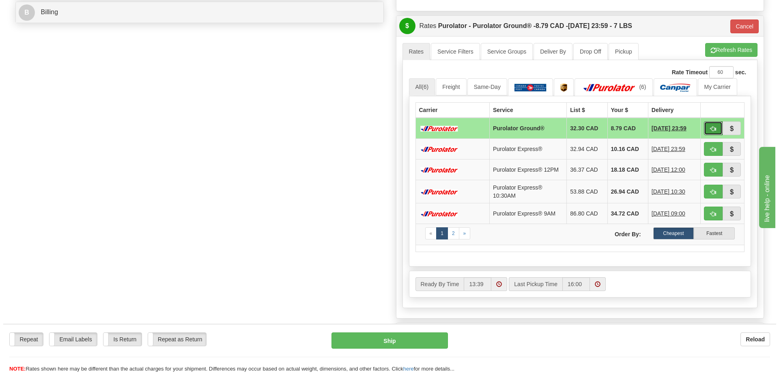
scroll to position [365, 0]
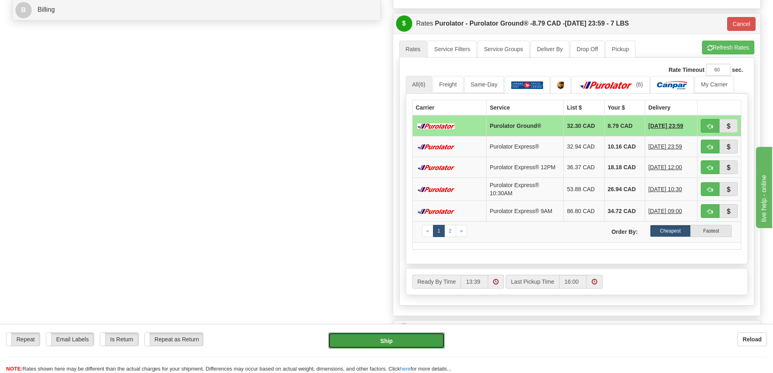
click at [417, 339] on button "Ship" at bounding box center [386, 340] width 116 height 16
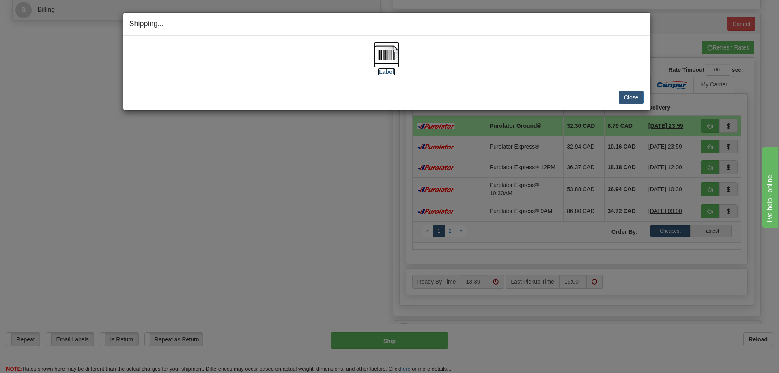
click at [380, 62] on img at bounding box center [387, 55] width 26 height 26
click at [625, 96] on button "Close" at bounding box center [631, 97] width 25 height 14
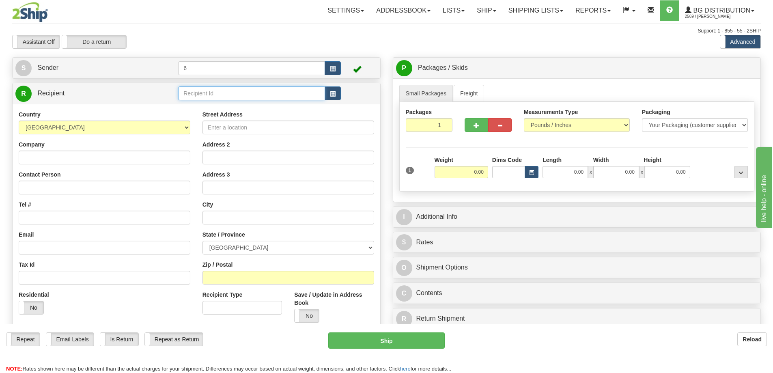
click at [210, 90] on input "text" at bounding box center [251, 93] width 147 height 14
type input "1"
click button "Delete" at bounding box center [0, 0] width 0 height 0
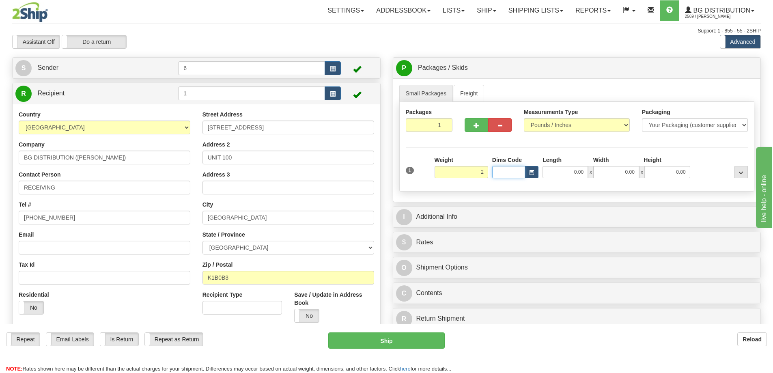
type input "2.00"
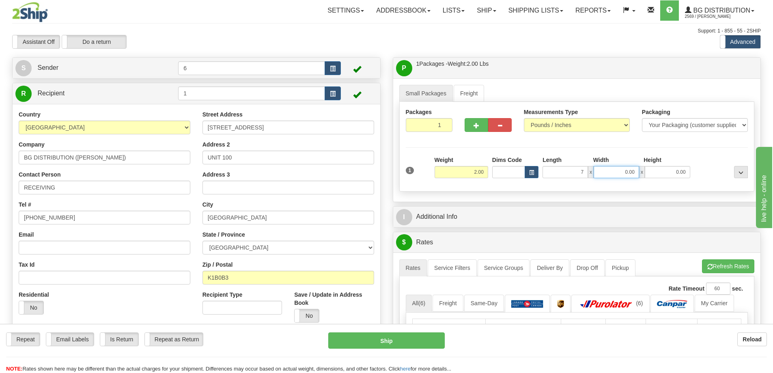
type input "7.00"
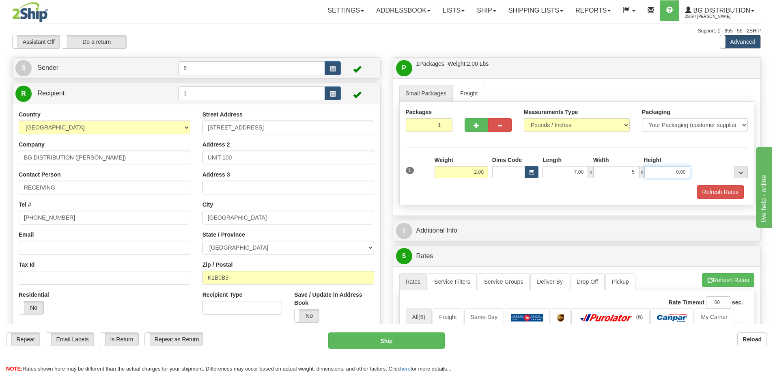
type input "5.00"
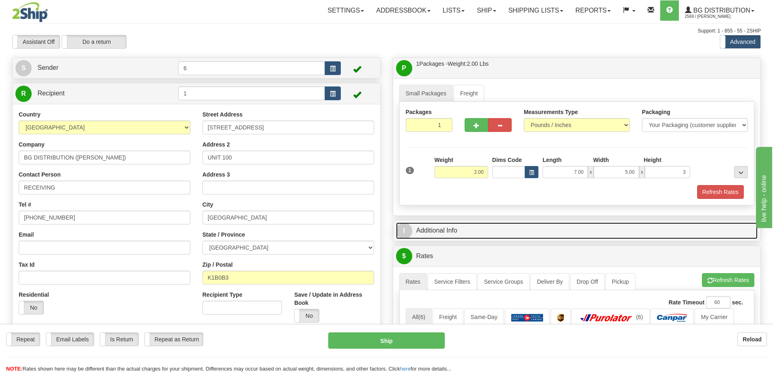
type input "3.00"
click at [429, 236] on link "I Additional Info" at bounding box center [577, 230] width 362 height 17
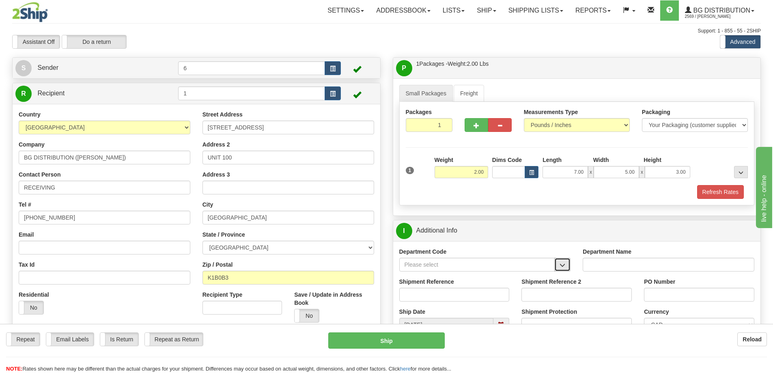
click at [558, 267] on button "button" at bounding box center [562, 265] width 16 height 14
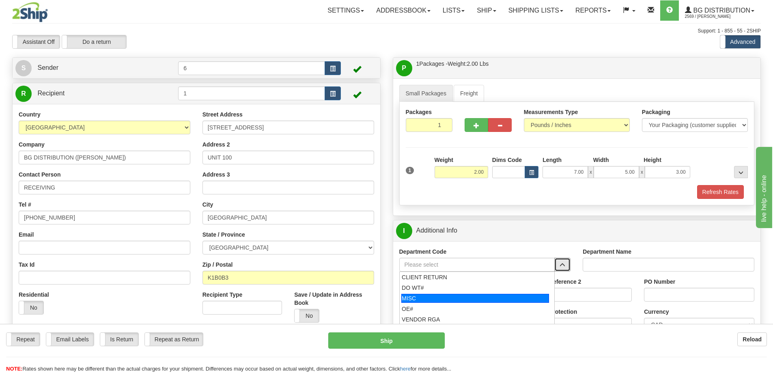
scroll to position [41, 0]
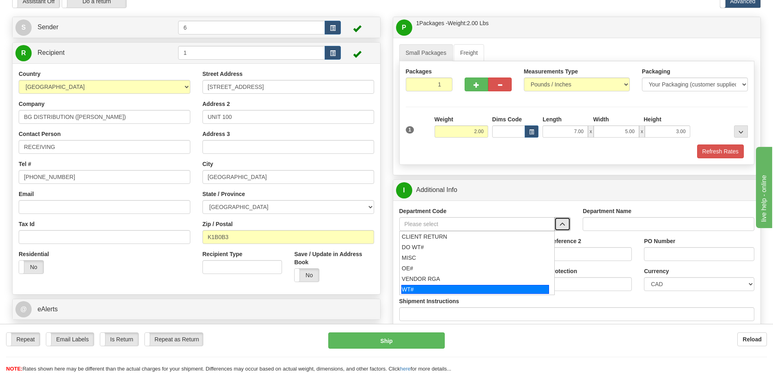
click at [423, 288] on div "WT#" at bounding box center [475, 289] width 148 height 9
type input "WT#"
type input "WAREHOUSE TRANSFERS"
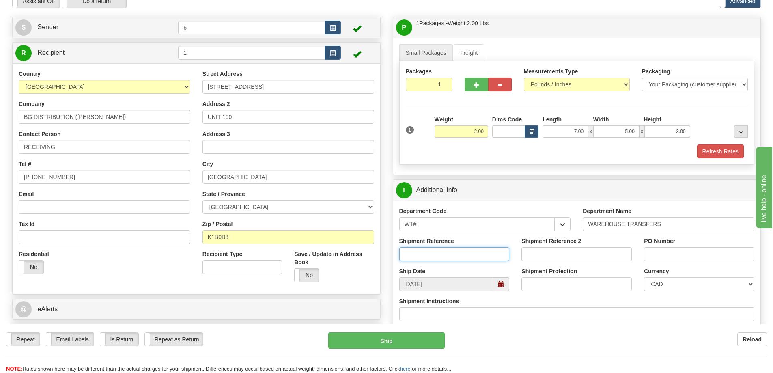
click at [445, 258] on input "Shipment Reference" at bounding box center [454, 254] width 110 height 14
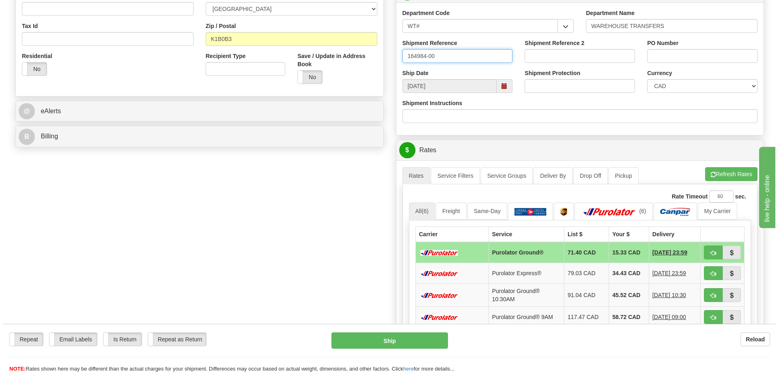
scroll to position [324, 0]
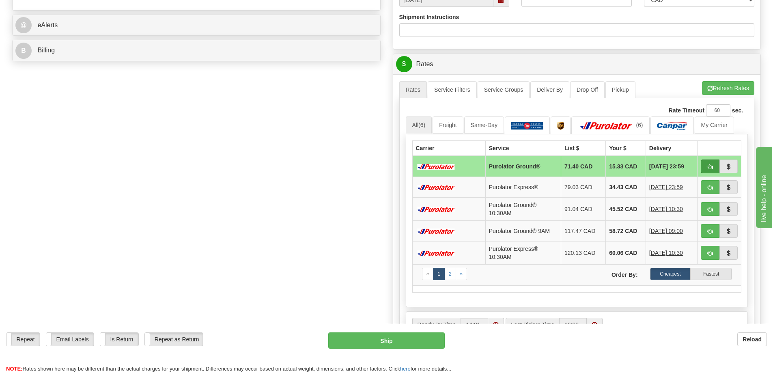
type input "164984-00"
click at [711, 163] on button "button" at bounding box center [709, 166] width 19 height 14
type input "260"
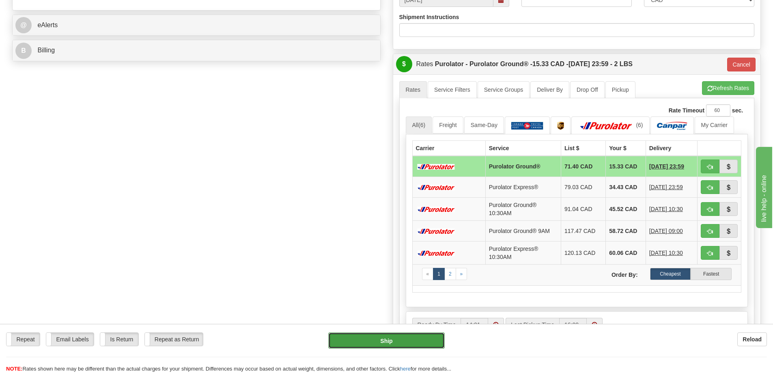
click at [425, 341] on button "Ship" at bounding box center [386, 340] width 116 height 16
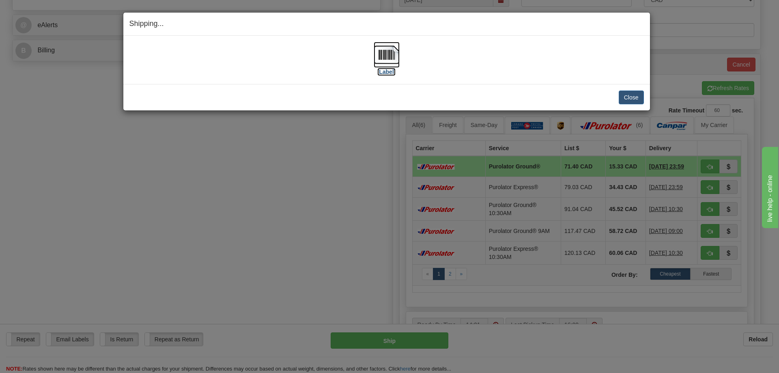
click at [384, 53] on img at bounding box center [387, 55] width 26 height 26
click at [631, 96] on button "Close" at bounding box center [631, 97] width 25 height 14
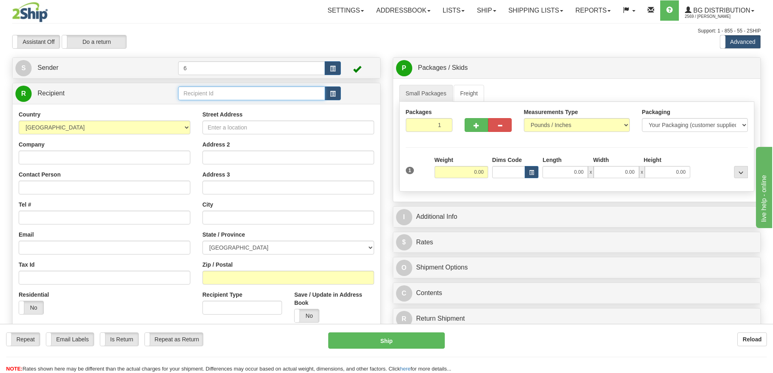
drag, startPoint x: 286, startPoint y: 92, endPoint x: 294, endPoint y: 95, distance: 8.4
click at [286, 92] on input "text" at bounding box center [251, 93] width 147 height 14
click at [213, 121] on div "44009-2" at bounding box center [249, 117] width 139 height 9
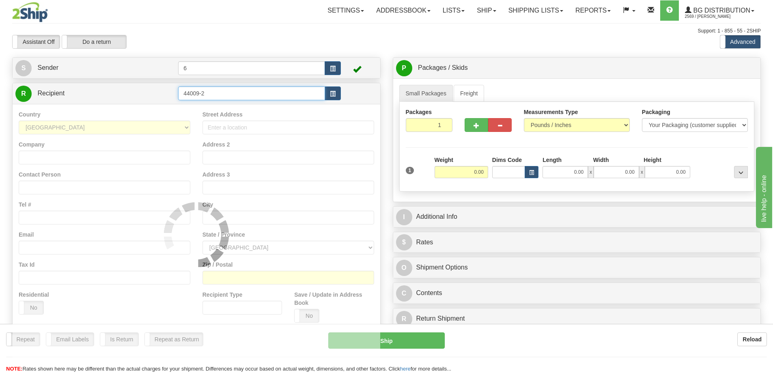
type input "44009-2"
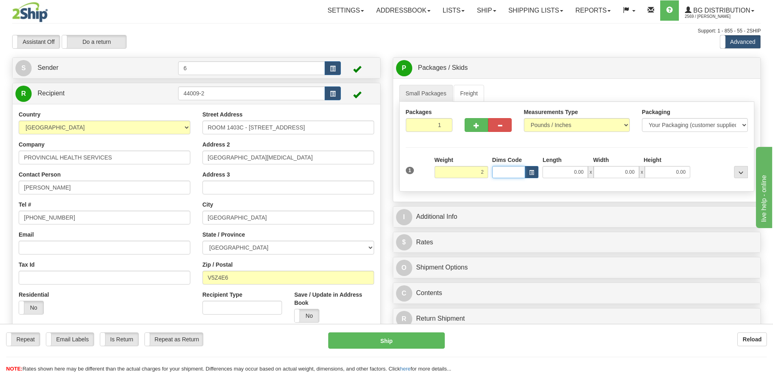
type input "2.00"
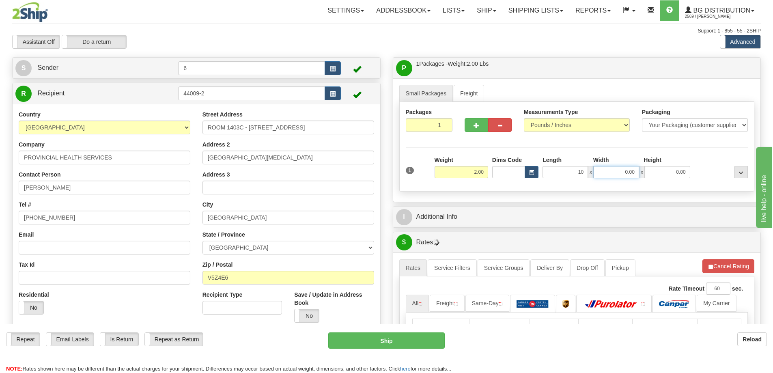
type input "10.00"
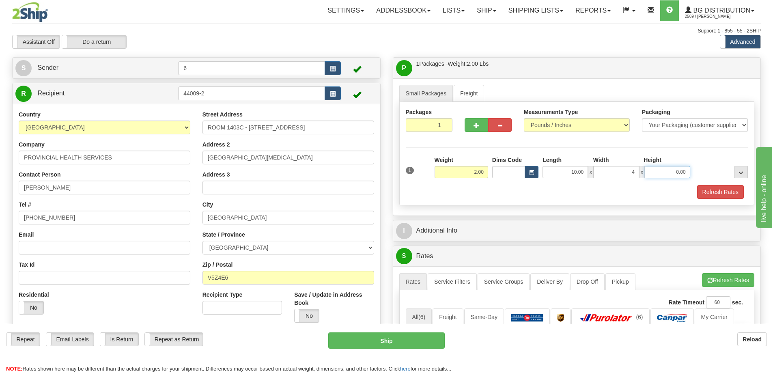
type input "4.00"
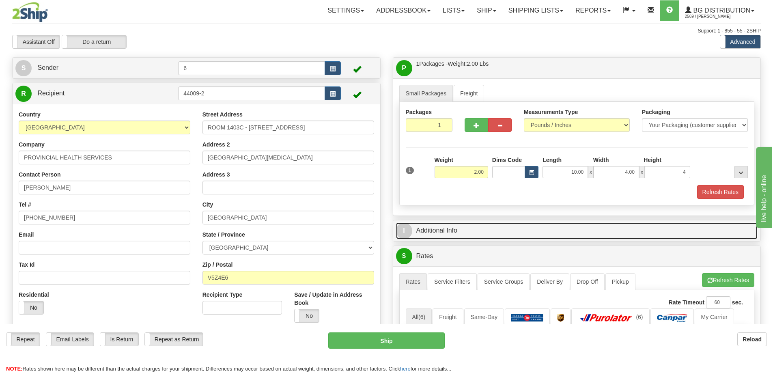
type input "4.00"
click at [523, 231] on link "I Additional Info" at bounding box center [577, 230] width 362 height 17
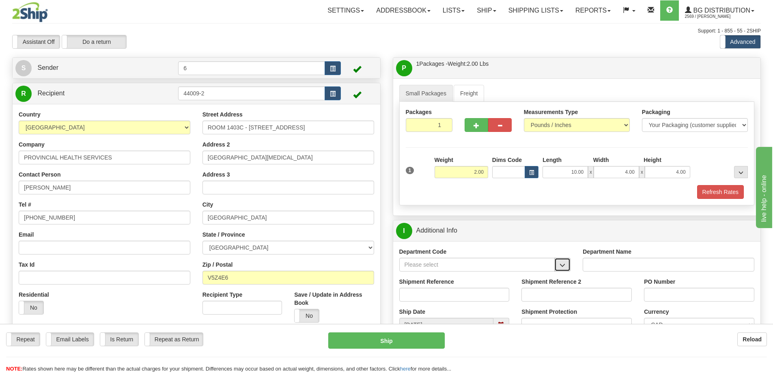
click at [570, 263] on button "button" at bounding box center [562, 265] width 16 height 14
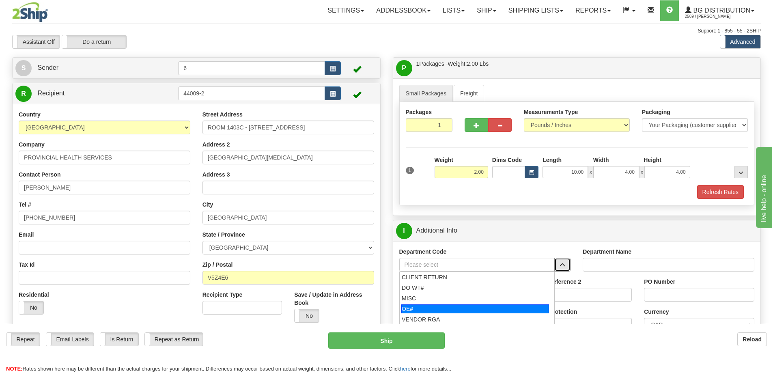
click at [485, 305] on div "OE#" at bounding box center [475, 308] width 148 height 9
type input "OE#"
type input "ORDERS"
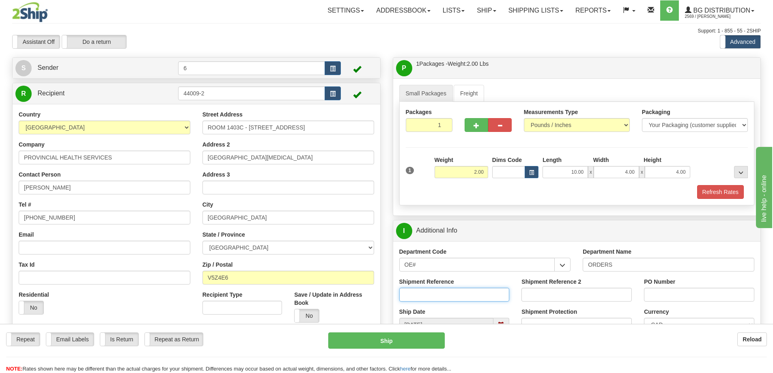
click at [484, 299] on input "Shipment Reference" at bounding box center [454, 295] width 110 height 14
type input "60028950-00"
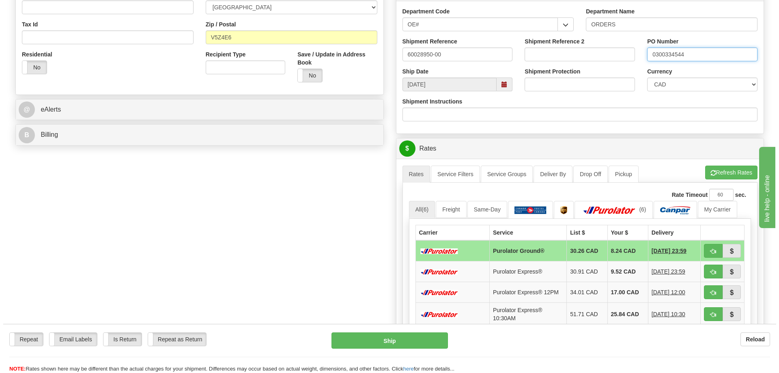
scroll to position [243, 0]
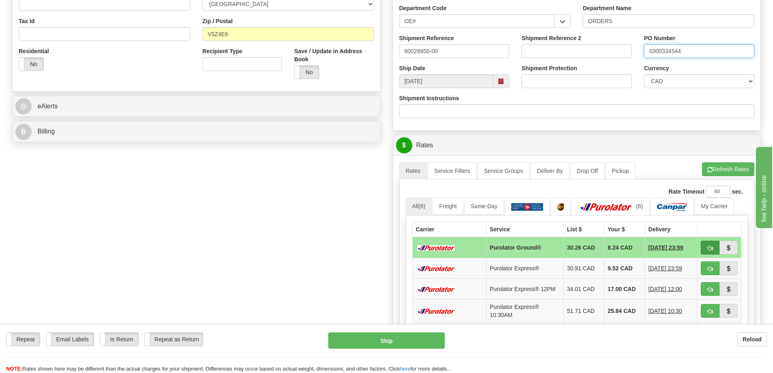
type input "0300334544"
click at [713, 249] on button "button" at bounding box center [709, 248] width 19 height 14
type input "260"
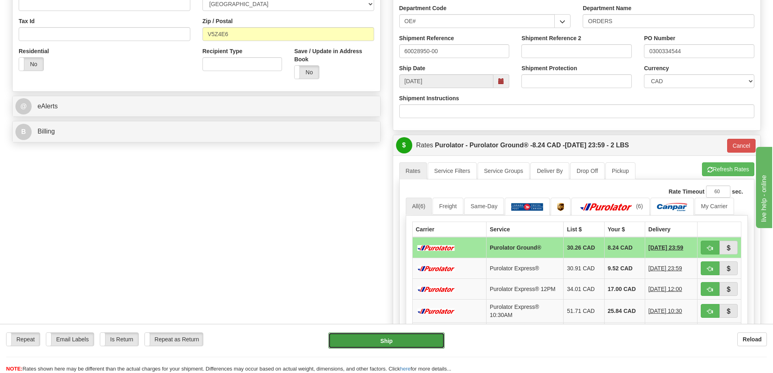
click at [385, 346] on button "Ship" at bounding box center [386, 340] width 116 height 16
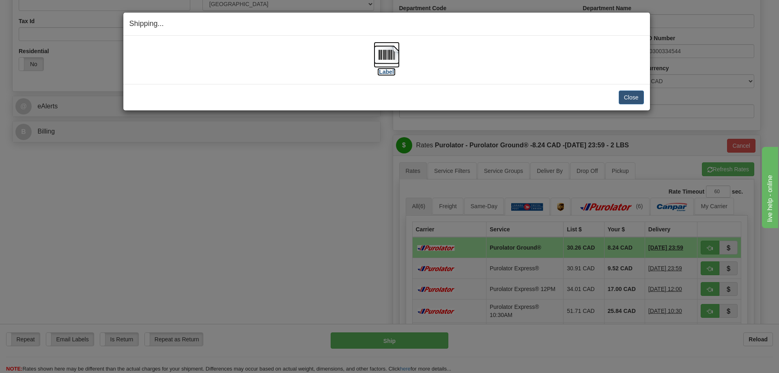
click at [392, 50] on img at bounding box center [387, 55] width 26 height 26
click at [635, 94] on button "Close" at bounding box center [631, 97] width 25 height 14
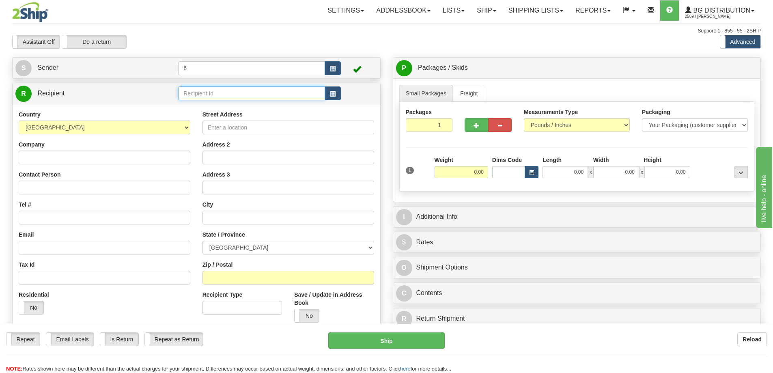
click at [266, 98] on input "text" at bounding box center [251, 93] width 147 height 14
click at [251, 107] on div "44008" at bounding box center [249, 107] width 139 height 9
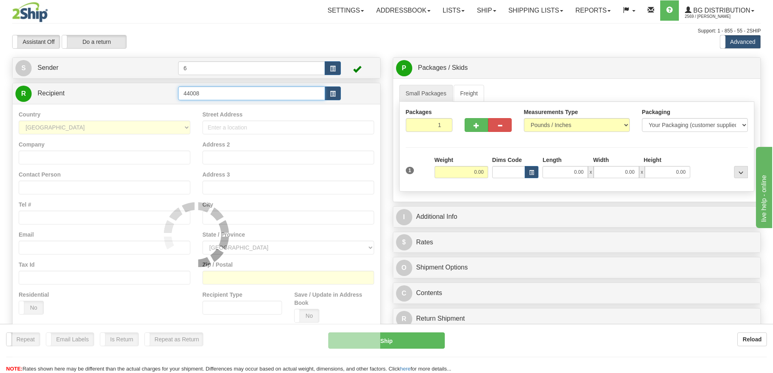
type input "44008"
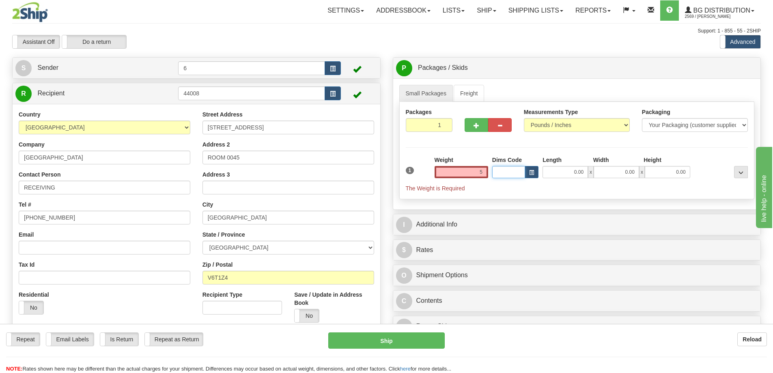
type input "5.00"
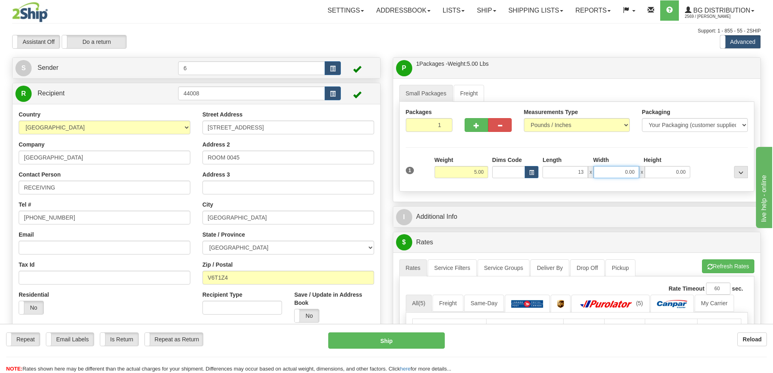
type input "13.00"
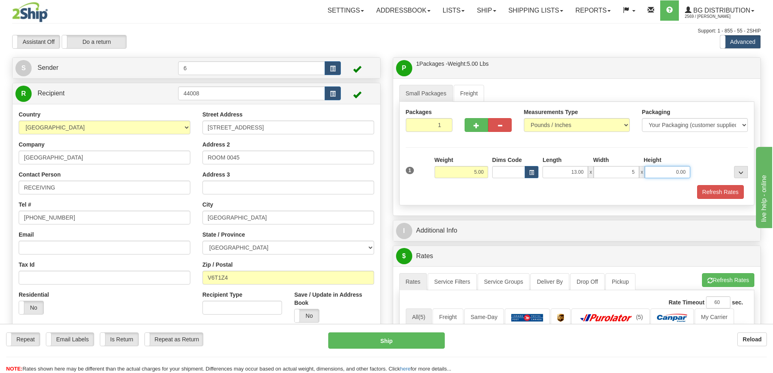
type input "5.00"
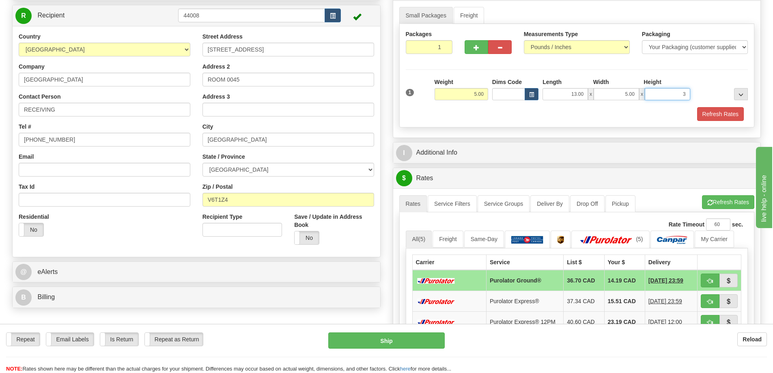
scroll to position [81, 0]
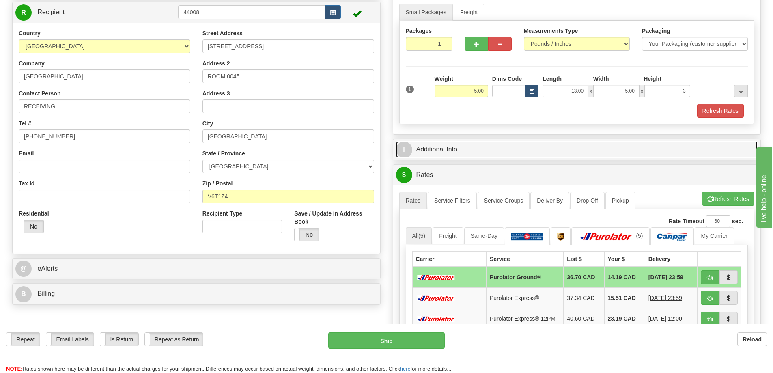
type input "3.00"
click at [453, 146] on link "I Additional Info" at bounding box center [577, 149] width 362 height 17
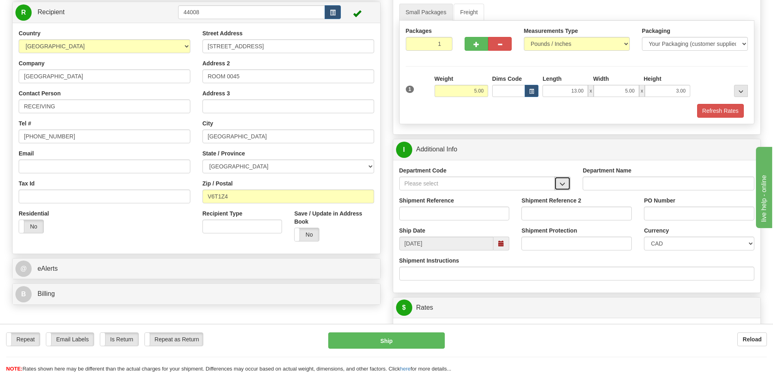
click at [563, 186] on span "button" at bounding box center [562, 183] width 6 height 5
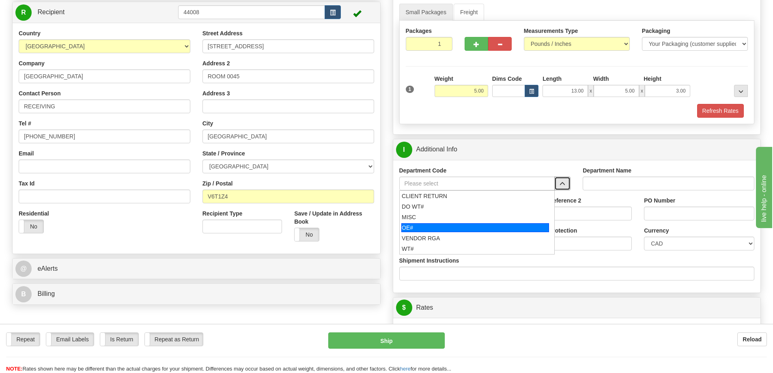
click at [482, 226] on div "OE#" at bounding box center [475, 227] width 148 height 9
type input "OE#"
type input "ORDERS"
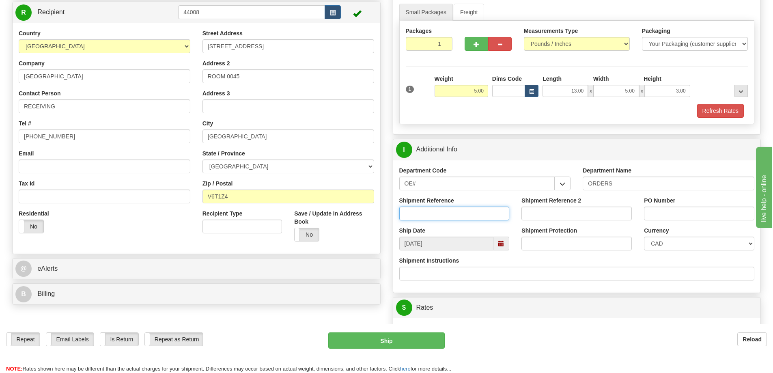
click at [458, 210] on input "Shipment Reference" at bounding box center [454, 213] width 110 height 14
type input "60028941-01"
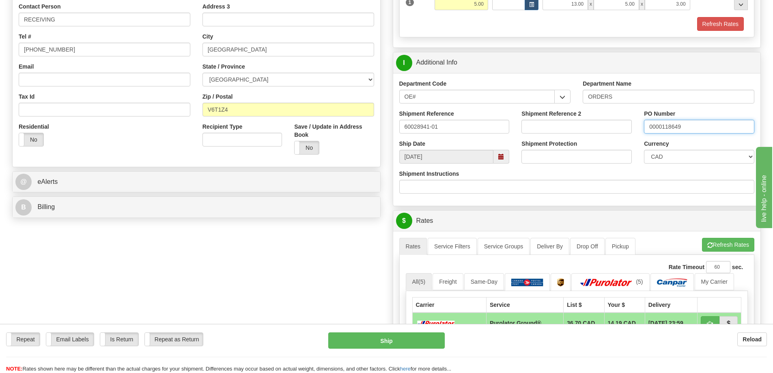
scroll to position [284, 0]
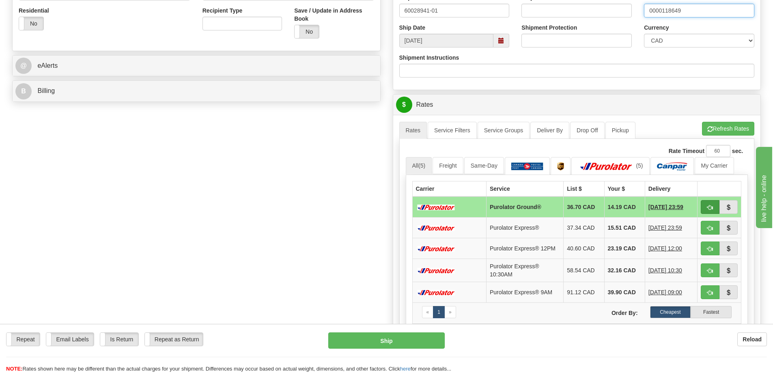
type input "0000118649"
click at [707, 207] on span "button" at bounding box center [710, 207] width 6 height 5
type input "260"
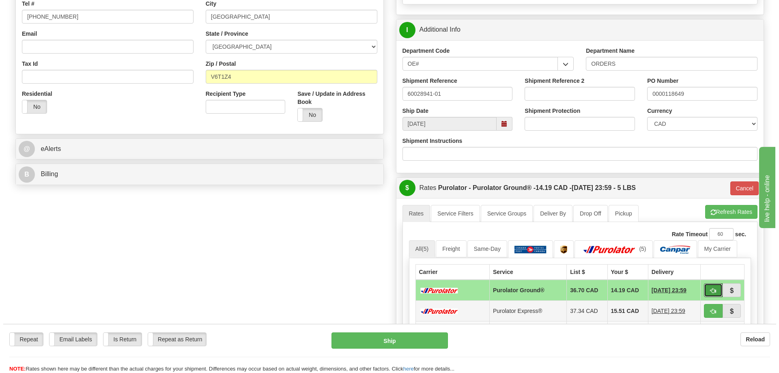
scroll to position [203, 0]
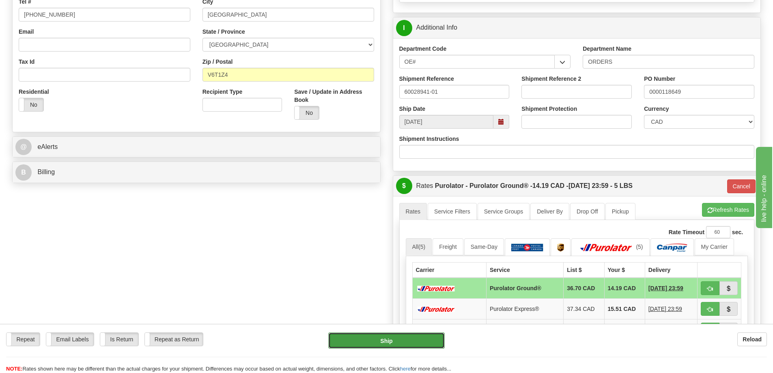
click at [421, 340] on button "Ship" at bounding box center [386, 340] width 116 height 16
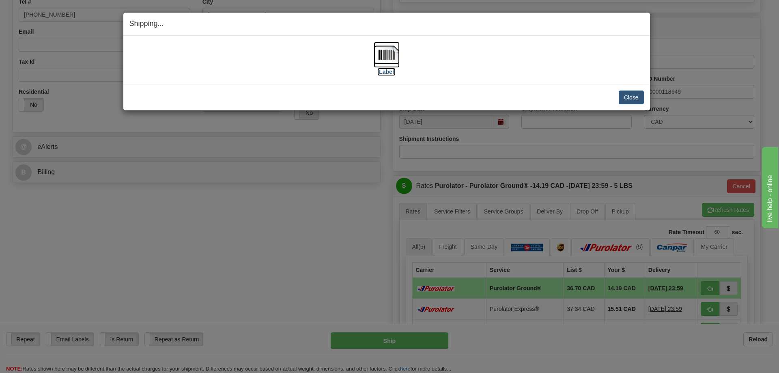
click at [385, 54] on img at bounding box center [387, 55] width 26 height 26
click at [634, 93] on button "Close" at bounding box center [631, 97] width 25 height 14
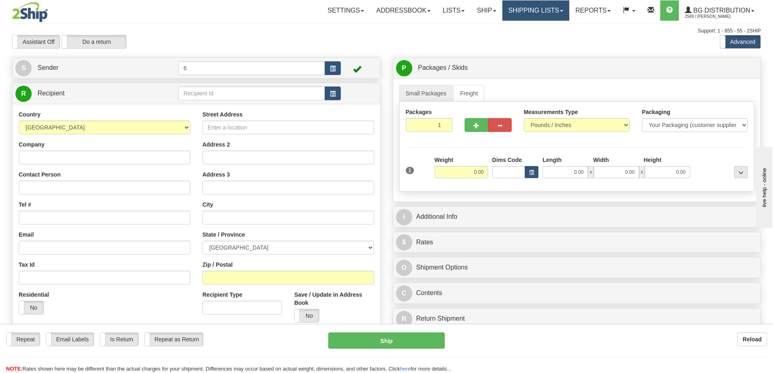
click at [535, 16] on link "Shipping lists" at bounding box center [535, 10] width 67 height 20
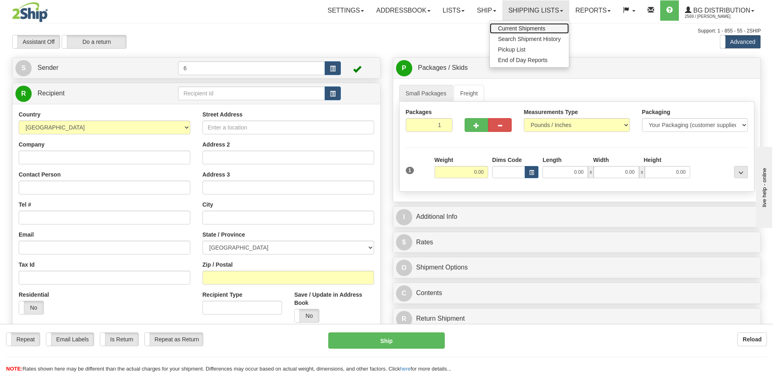
click at [537, 28] on span "Current Shipments" at bounding box center [521, 28] width 47 height 6
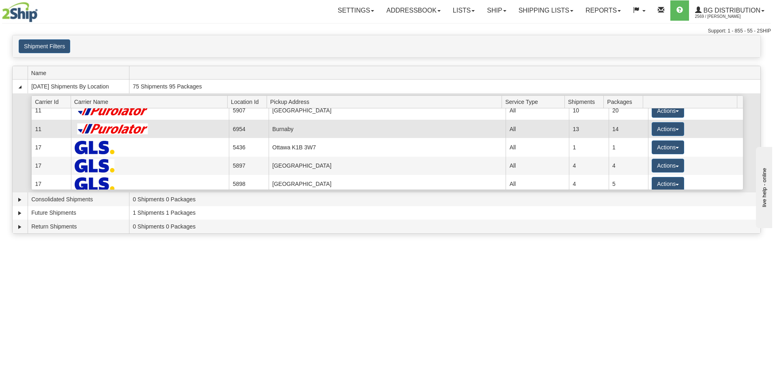
scroll to position [81, 0]
click at [656, 130] on button "Actions" at bounding box center [667, 128] width 32 height 14
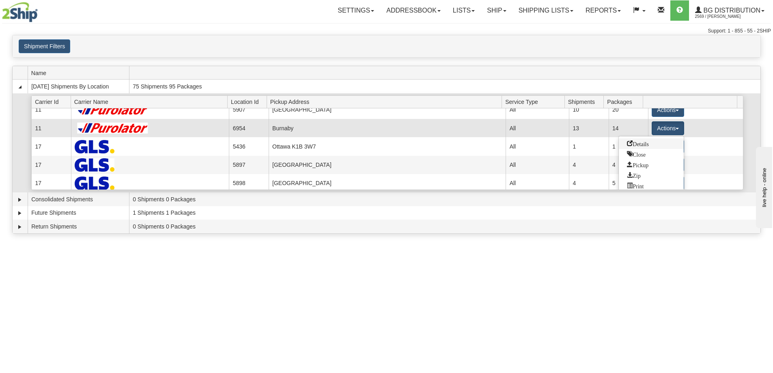
click at [649, 144] on span "Details" at bounding box center [638, 143] width 22 height 6
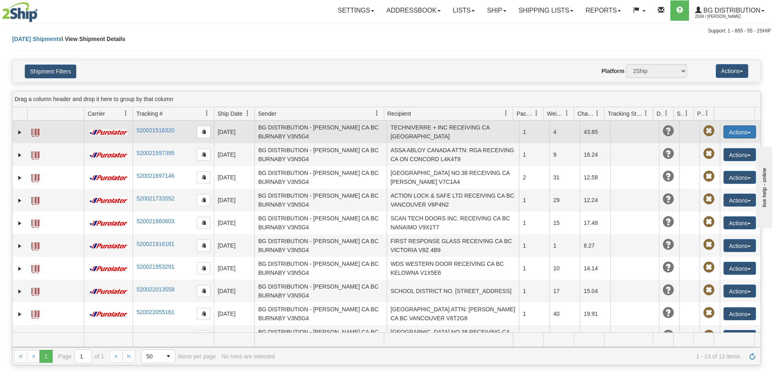
click at [731, 131] on button "Actions" at bounding box center [739, 131] width 32 height 13
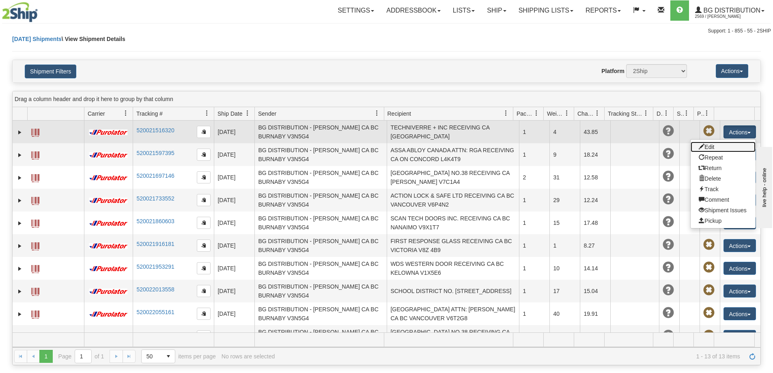
click at [716, 146] on link "Edit" at bounding box center [722, 147] width 65 height 11
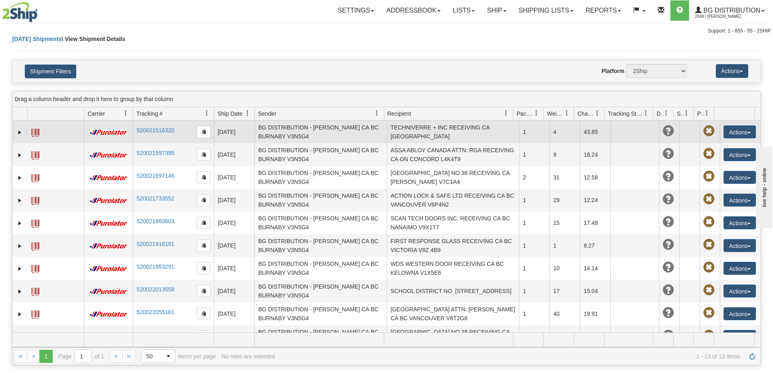
click at [34, 133] on span at bounding box center [35, 133] width 8 height 8
